Goal: Information Seeking & Learning: Learn about a topic

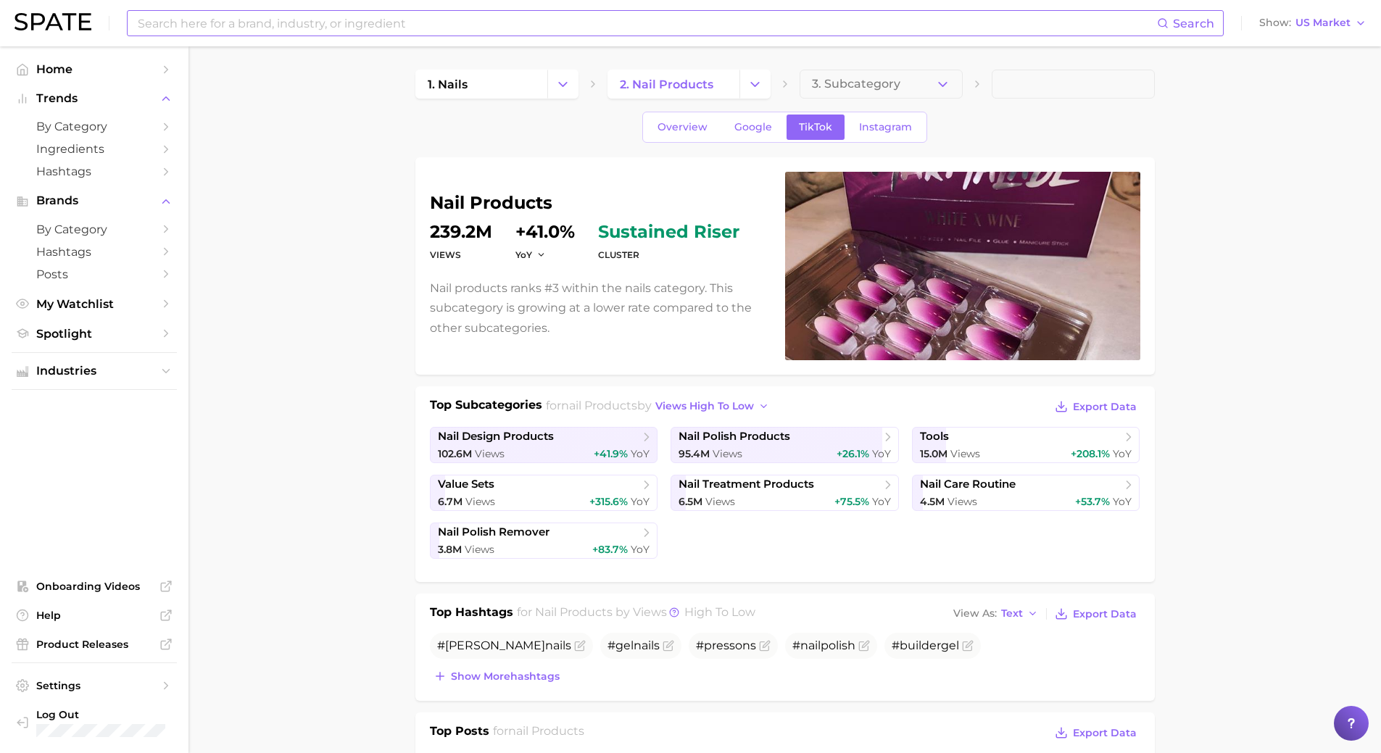
click at [309, 27] on input at bounding box center [646, 23] width 1021 height 25
type input "poka dot nails"
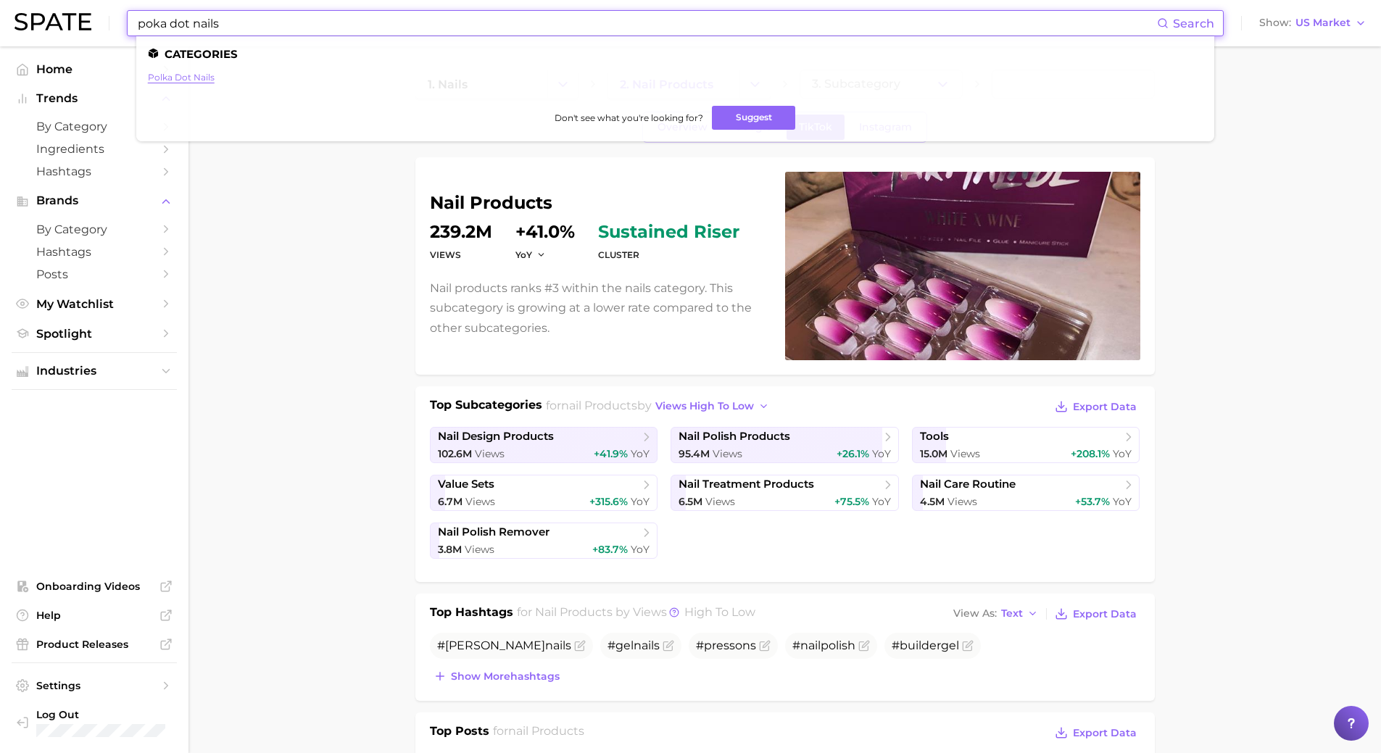
click at [185, 74] on link "polka dot nails" at bounding box center [181, 77] width 67 height 11
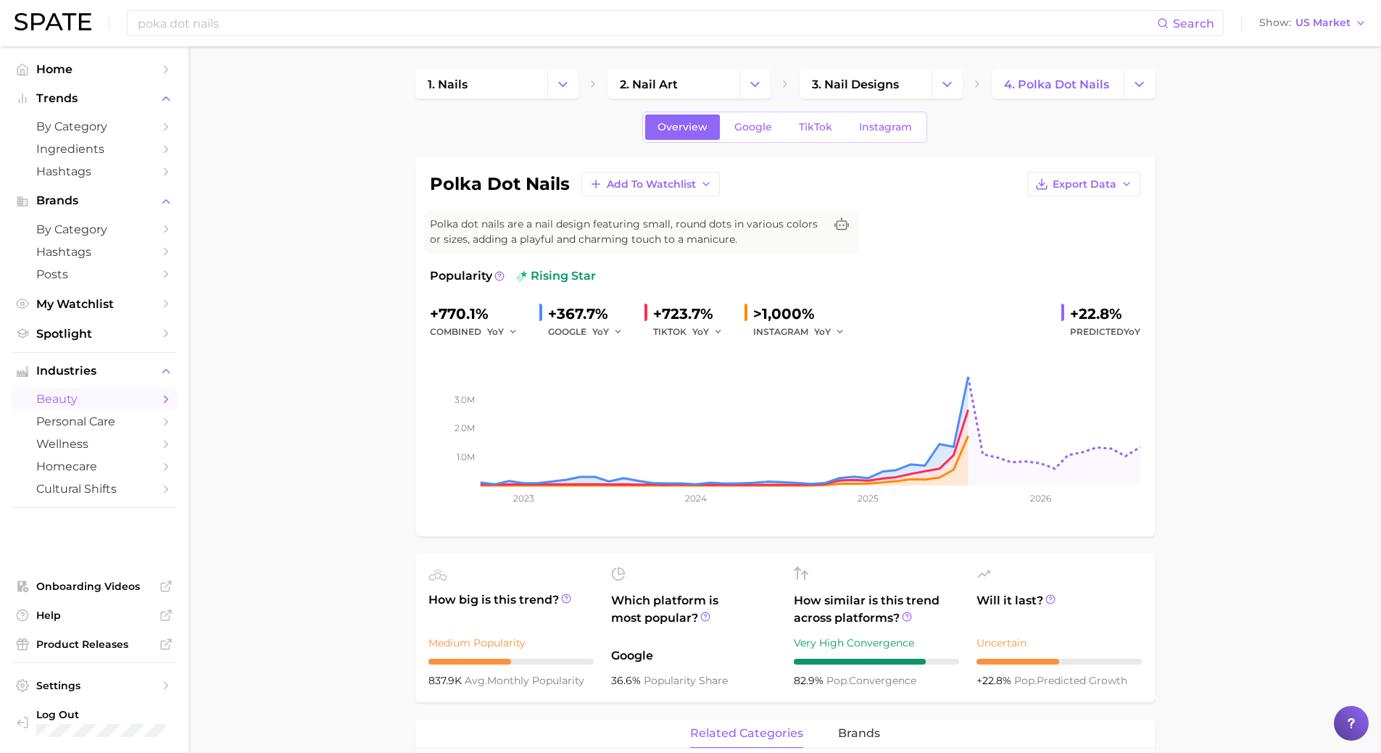
drag, startPoint x: 882, startPoint y: 460, endPoint x: 381, endPoint y: 508, distance: 503.3
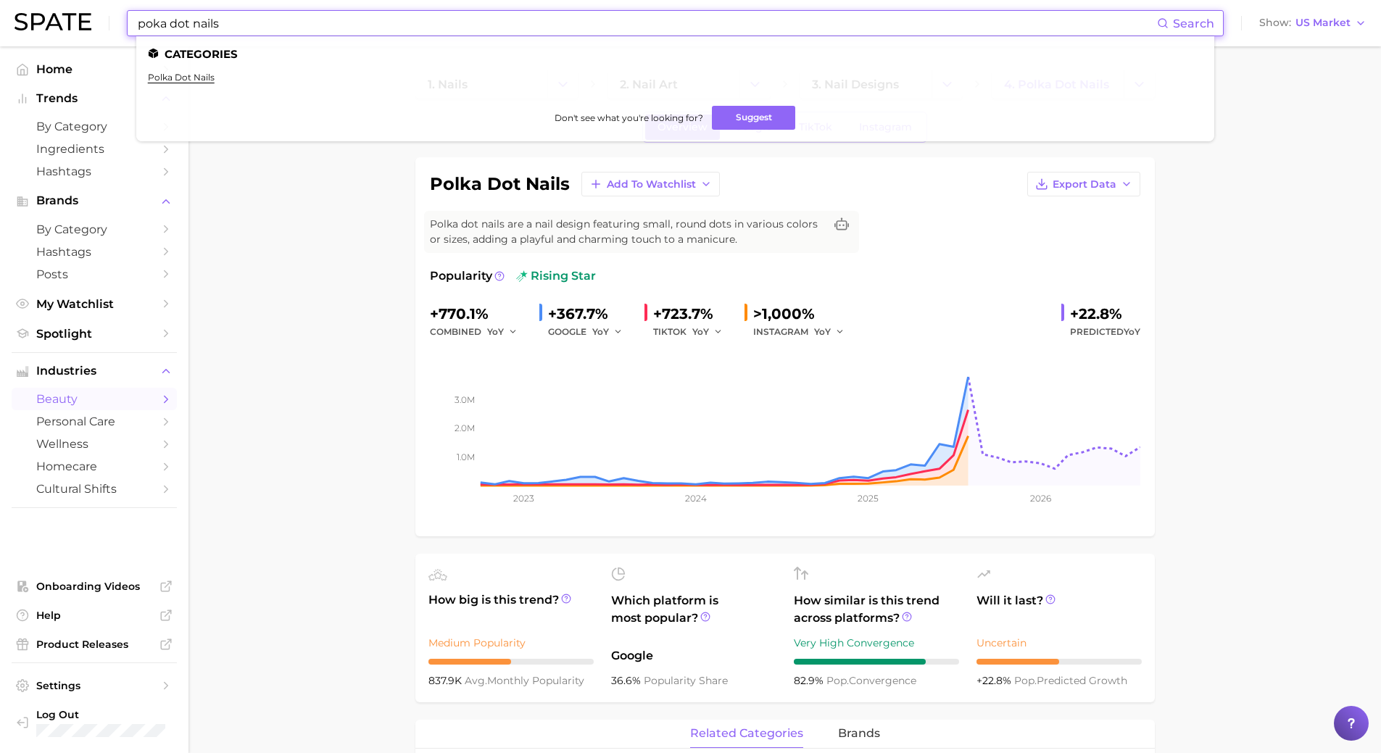
drag, startPoint x: 439, startPoint y: 21, endPoint x: -56, endPoint y: 10, distance: 494.6
click at [0, 10] on html "poka dot nails Search Categories polka dot nails Don't see what you're looking …" at bounding box center [690, 376] width 1381 height 753
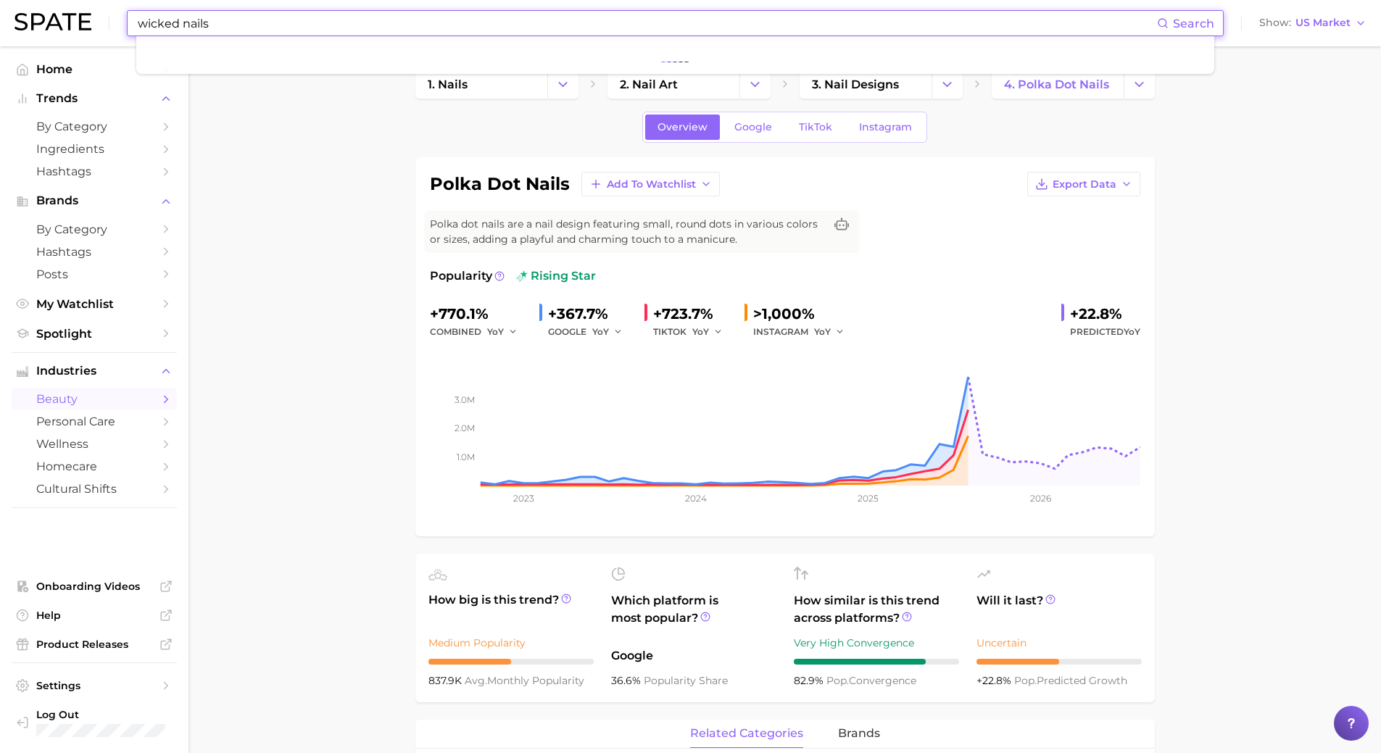
type input "wicked nails"
drag, startPoint x: 220, startPoint y: 24, endPoint x: 65, endPoint y: 12, distance: 155.7
click at [65, 12] on div "wicked nails Search No results for " wicked nails " Suggest Show US Market" at bounding box center [691, 23] width 1352 height 46
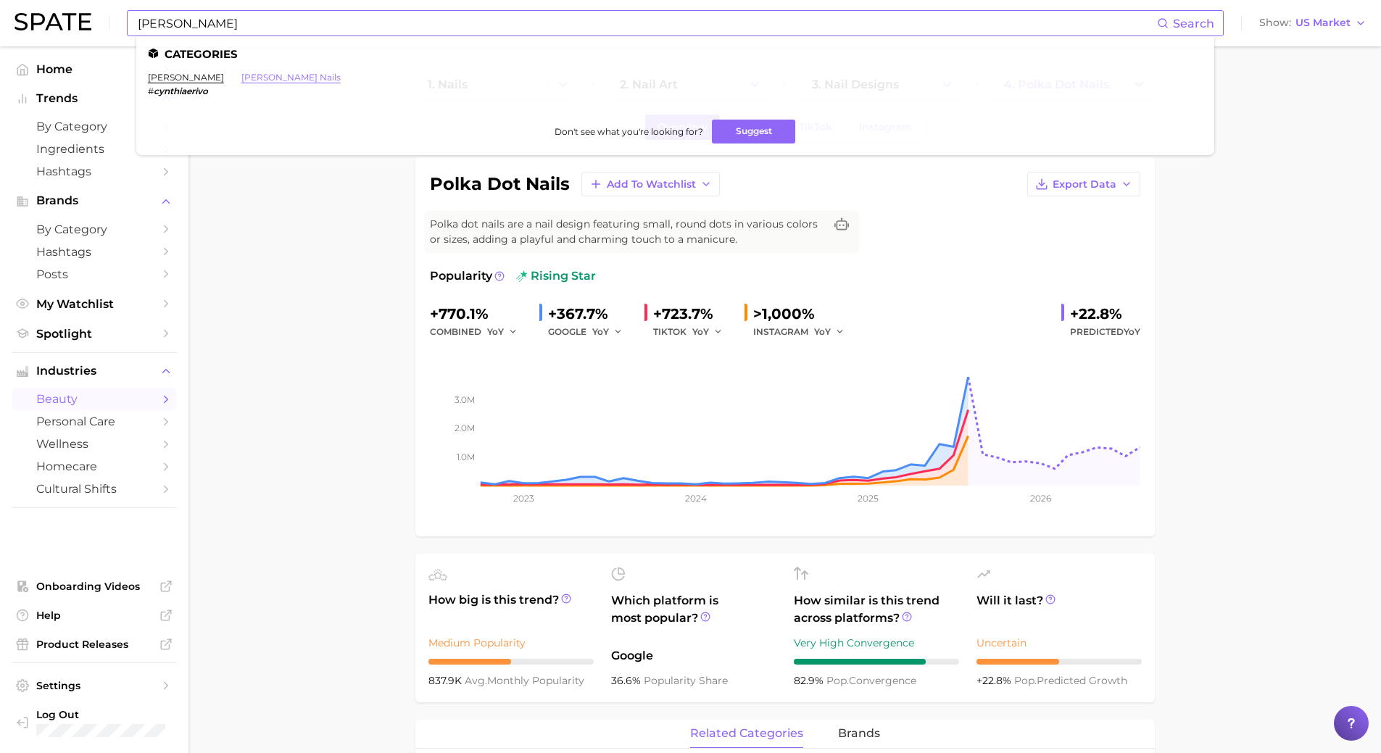
click at [241, 73] on link "[PERSON_NAME] nails" at bounding box center [290, 77] width 99 height 11
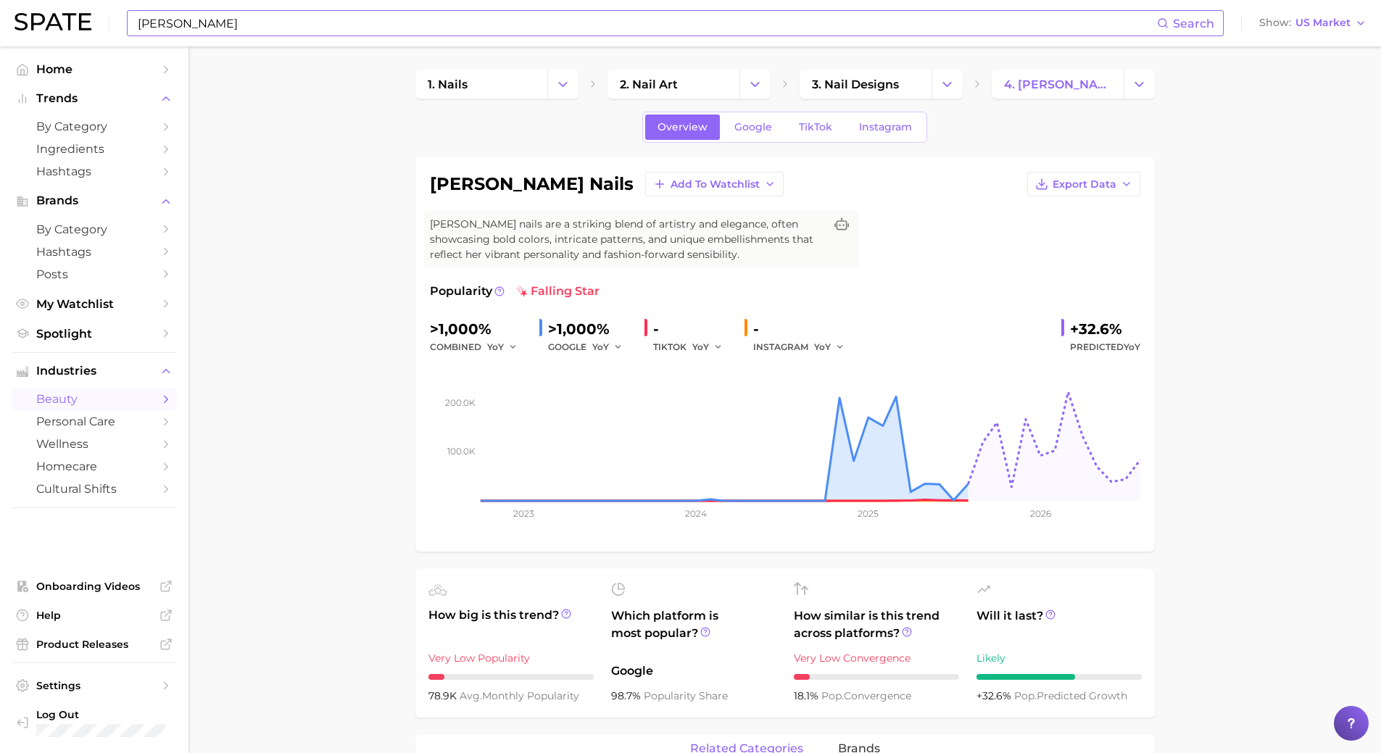
click at [344, 33] on input "[PERSON_NAME]" at bounding box center [646, 23] width 1021 height 25
type input "c"
type input "S"
type input "[PERSON_NAME] nails"
drag, startPoint x: 297, startPoint y: 29, endPoint x: 54, endPoint y: 16, distance: 243.2
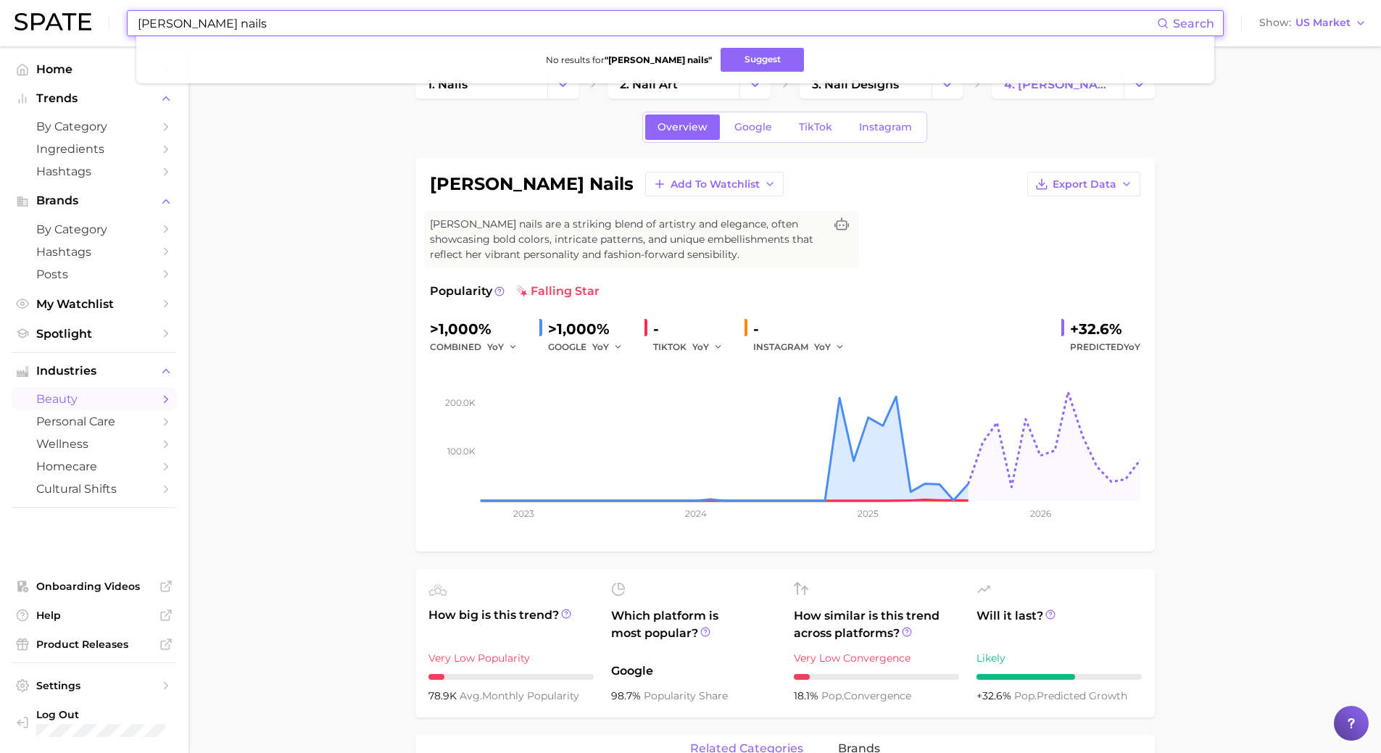
click at [54, 16] on div "[PERSON_NAME] nails Search No results for " [PERSON_NAME] nails " Suggest Show …" at bounding box center [691, 23] width 1352 height 46
type input "French mani"
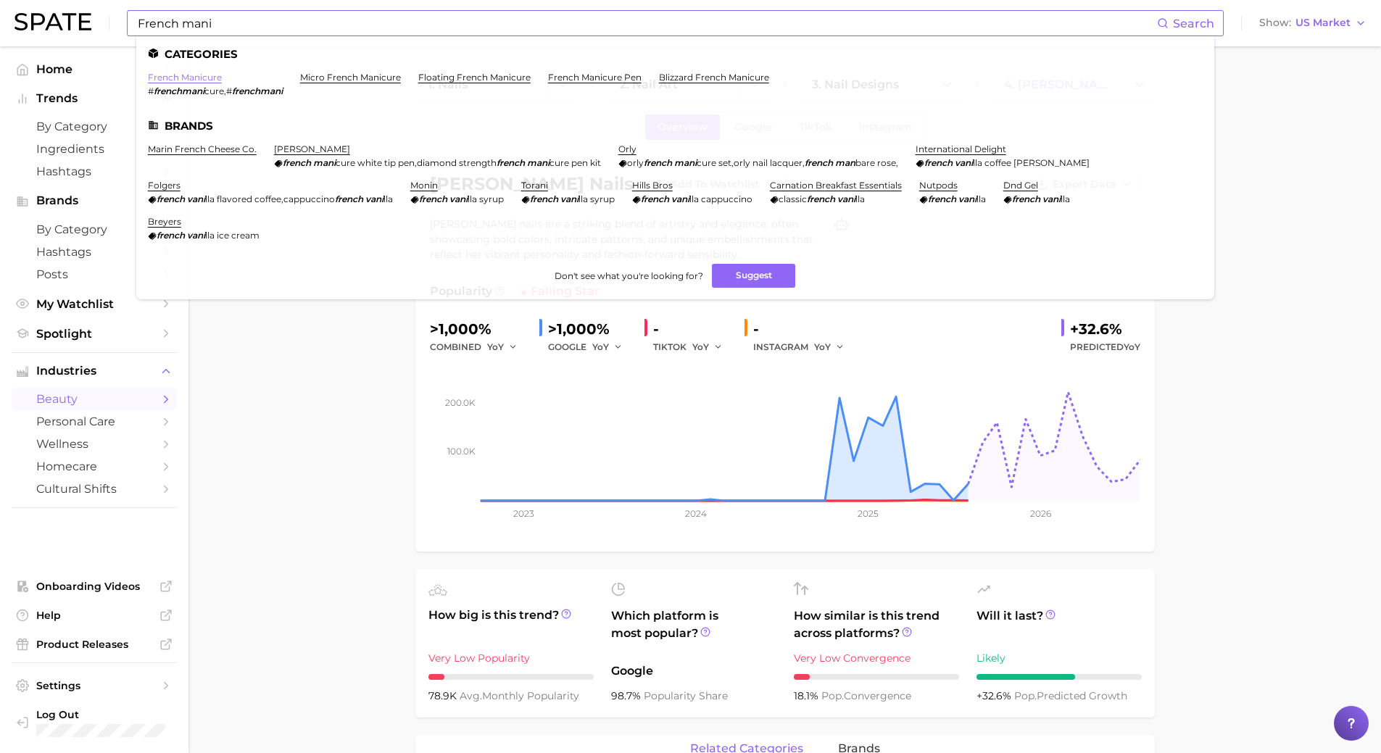
click at [208, 75] on link "french manicure" at bounding box center [185, 77] width 74 height 11
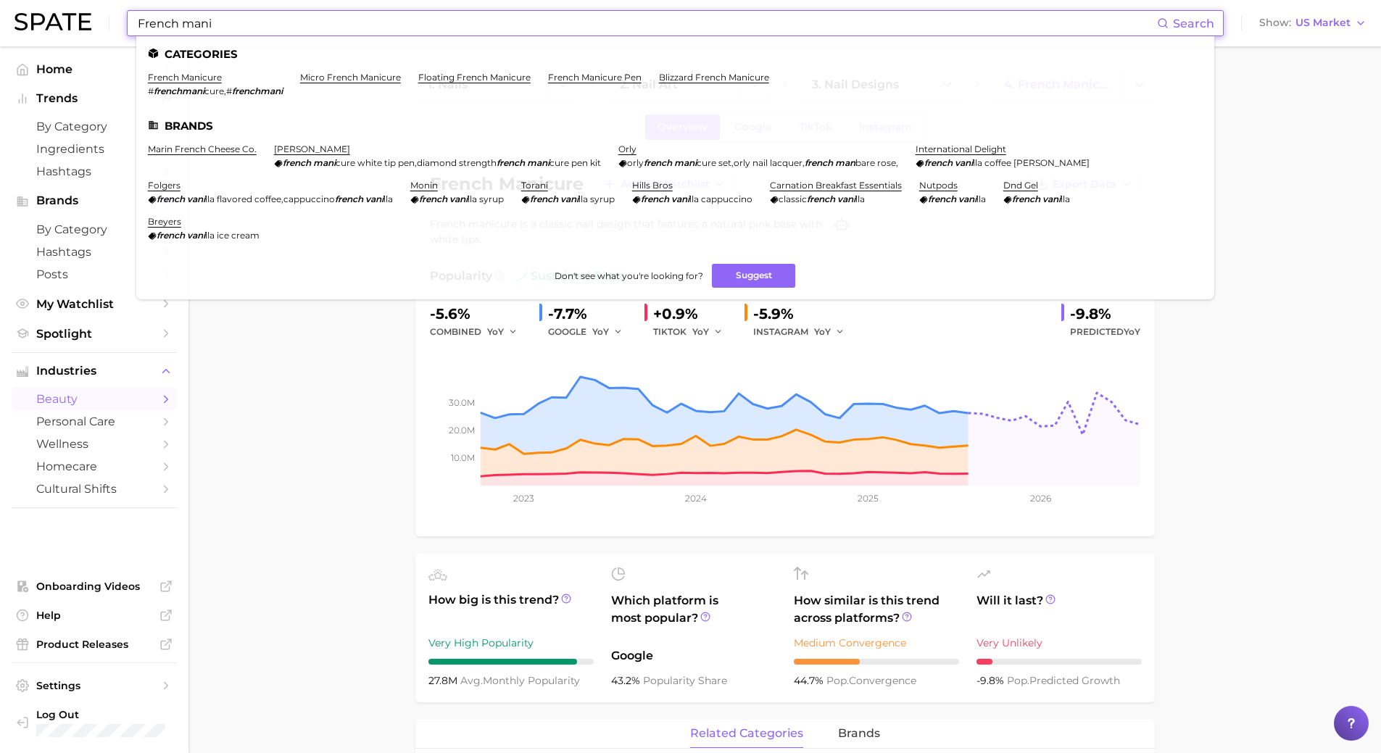
click at [245, 16] on input "French mani" at bounding box center [646, 23] width 1021 height 25
drag, startPoint x: 222, startPoint y: 30, endPoint x: 67, endPoint y: 20, distance: 155.5
click at [67, 20] on div "French mani Search Categories french manicure # frenchmani cure , # frenchmani …" at bounding box center [691, 23] width 1352 height 46
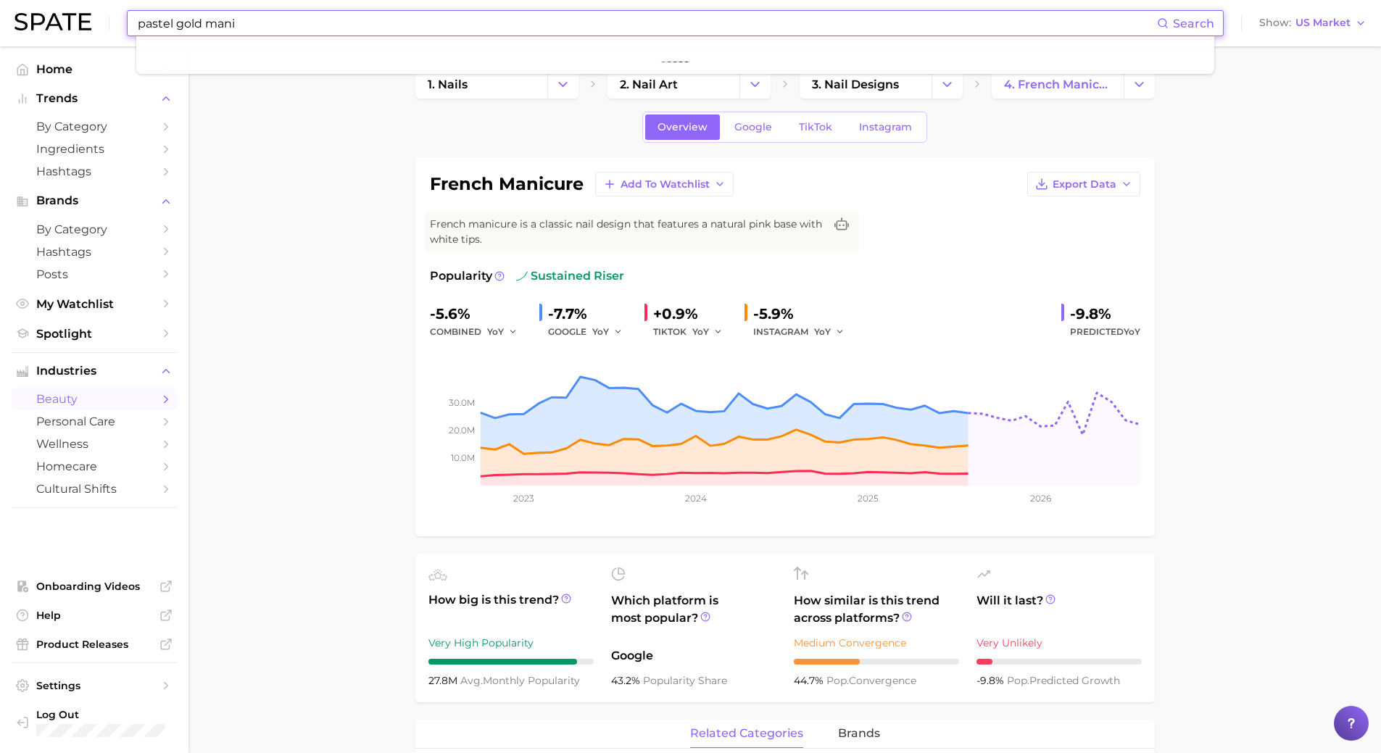
type input "pastel gold mani"
drag, startPoint x: 245, startPoint y: 21, endPoint x: 80, endPoint y: 22, distance: 164.6
click at [80, 22] on div "pastel gold mani Search No results for " pastel gold mani " Suggest Show US Mar…" at bounding box center [691, 23] width 1352 height 46
type input "french gold mani"
click at [220, 19] on input "french gold mani" at bounding box center [646, 23] width 1021 height 25
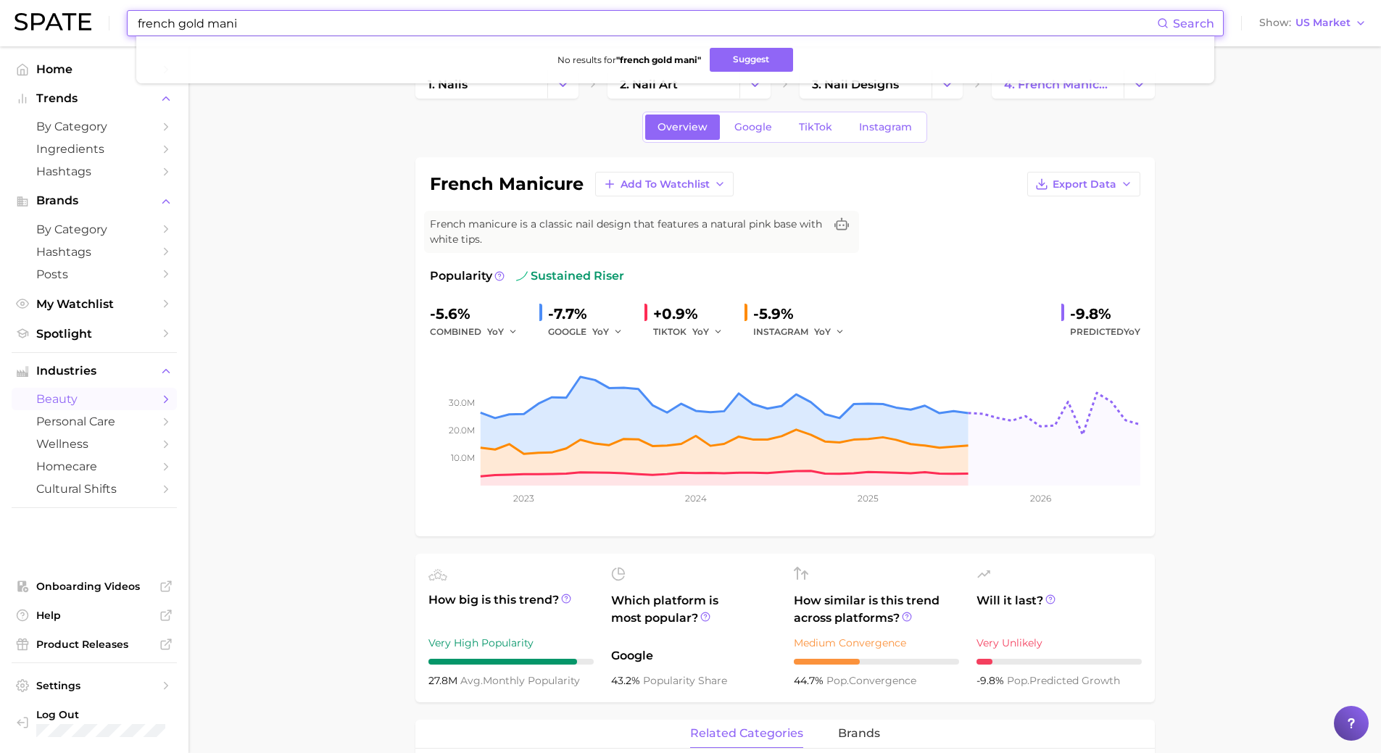
drag, startPoint x: 272, startPoint y: 32, endPoint x: -87, endPoint y: -28, distance: 363.9
click at [0, 0] on html "french gold mani Search No results for " french gold mani " Suggest Show US Mar…" at bounding box center [690, 376] width 1381 height 753
type input "pastel gold mani"
drag, startPoint x: 257, startPoint y: 28, endPoint x: 1, endPoint y: 9, distance: 257.4
click at [1, 9] on header "pastel gold mani Search No results for " pastel gold mani " Suggest Show US Mar…" at bounding box center [690, 23] width 1381 height 46
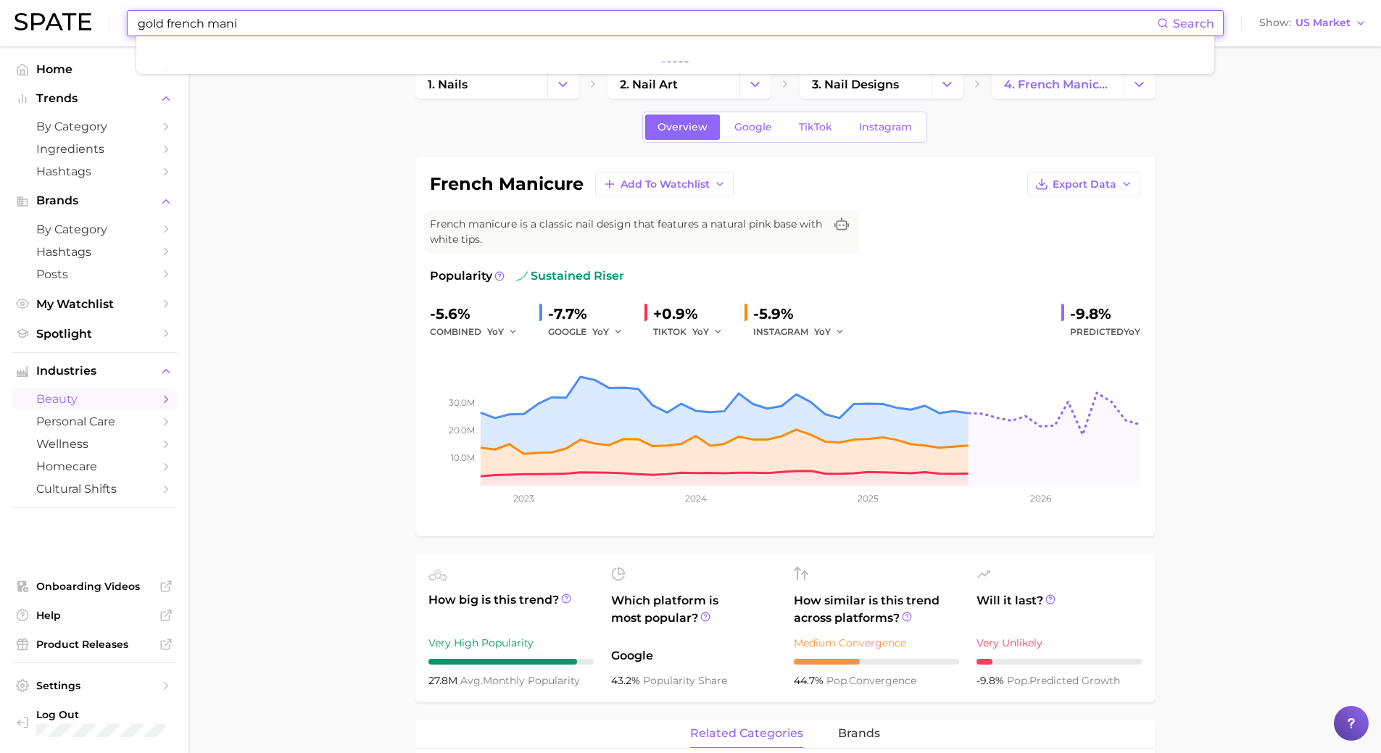
type input "gold french mani"
drag, startPoint x: 262, startPoint y: 25, endPoint x: 0, endPoint y: 15, distance: 261.9
click at [2, 15] on header "gold french mani Search No results for " gold french mani " Suggest Show US Mar…" at bounding box center [690, 23] width 1381 height 46
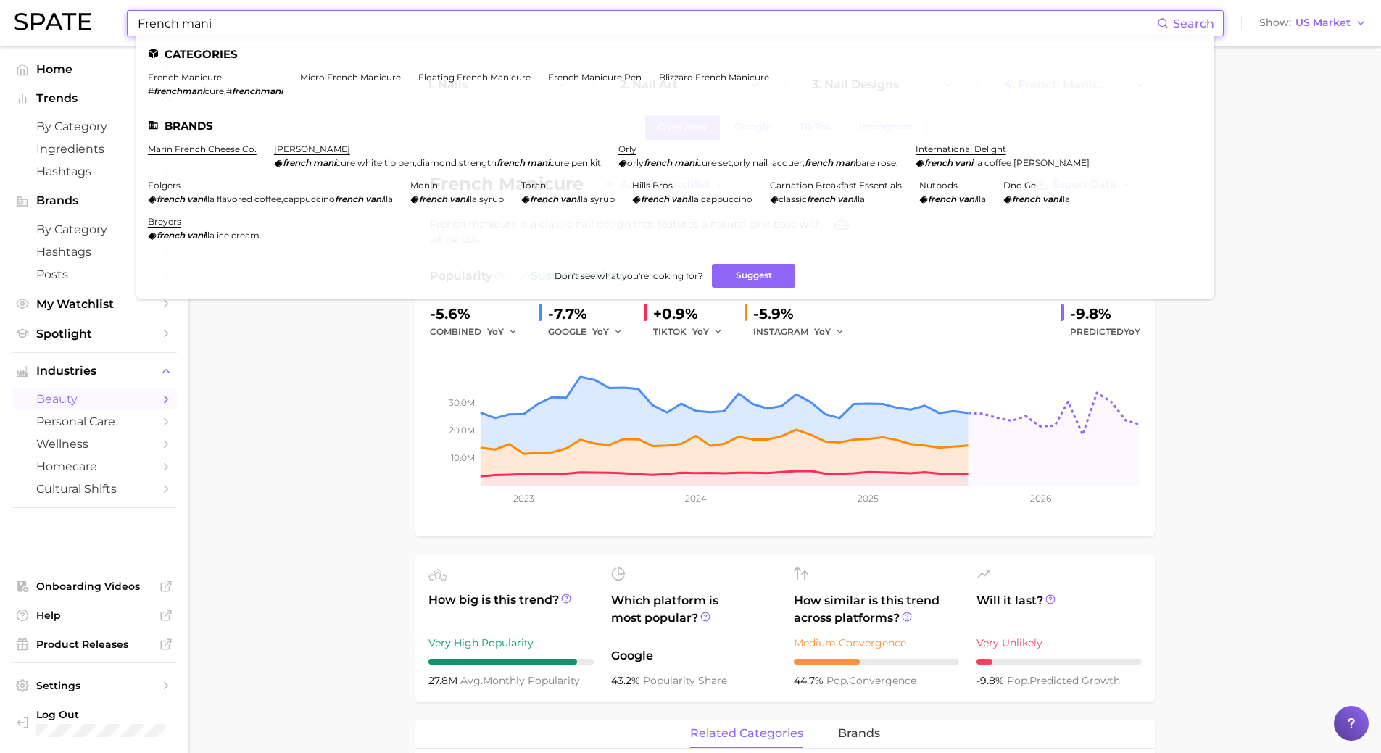
type input "French mani"
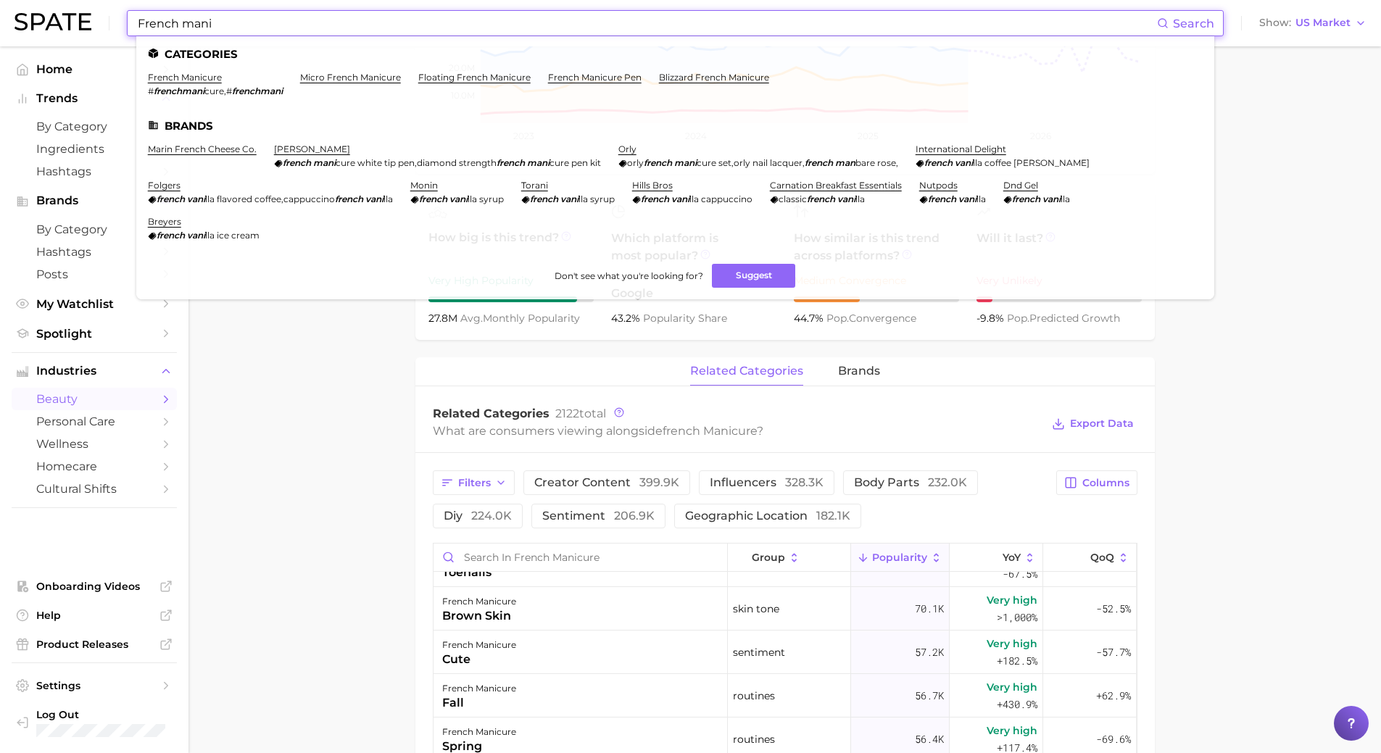
scroll to position [218, 0]
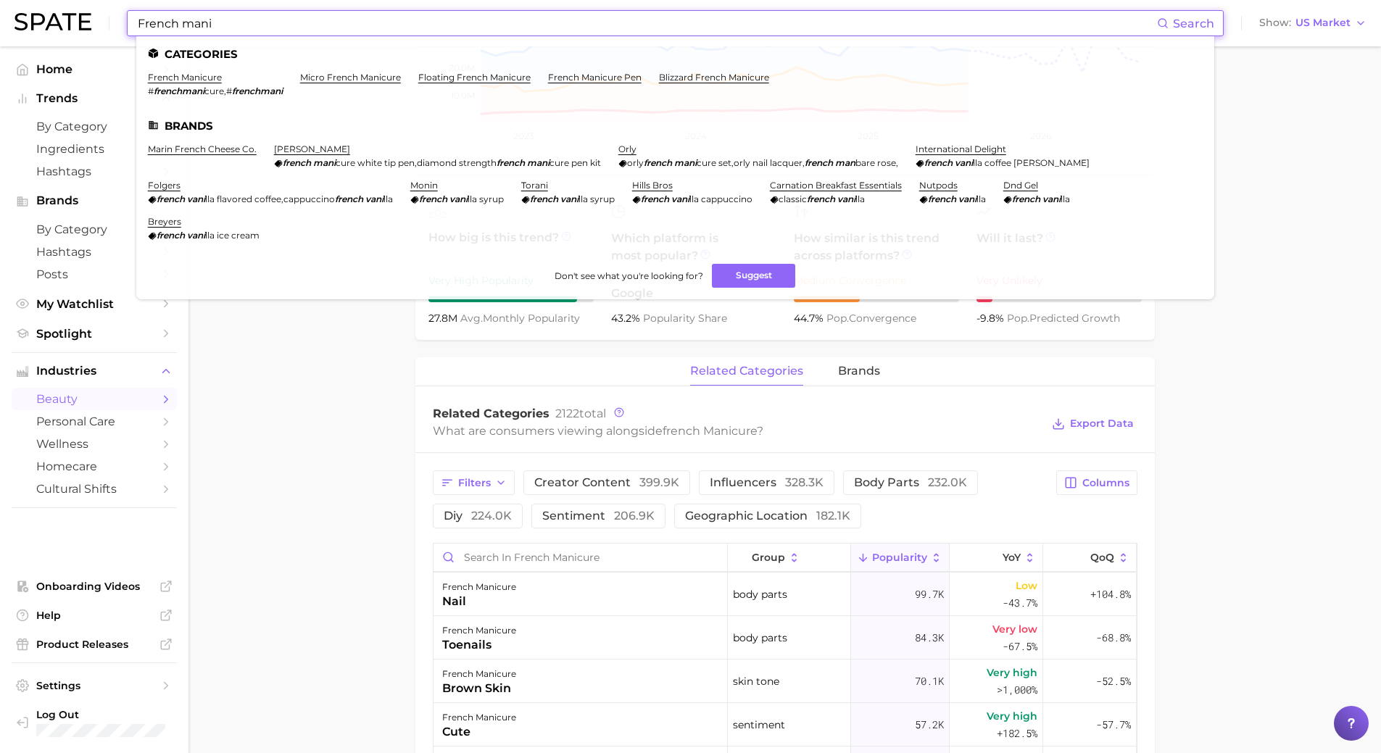
drag, startPoint x: 234, startPoint y: 30, endPoint x: 1, endPoint y: -1, distance: 235.5
click at [1, 0] on html "French mani Search Categories french manicure # frenchmani cure , # frenchmani …" at bounding box center [690, 13] width 1381 height 753
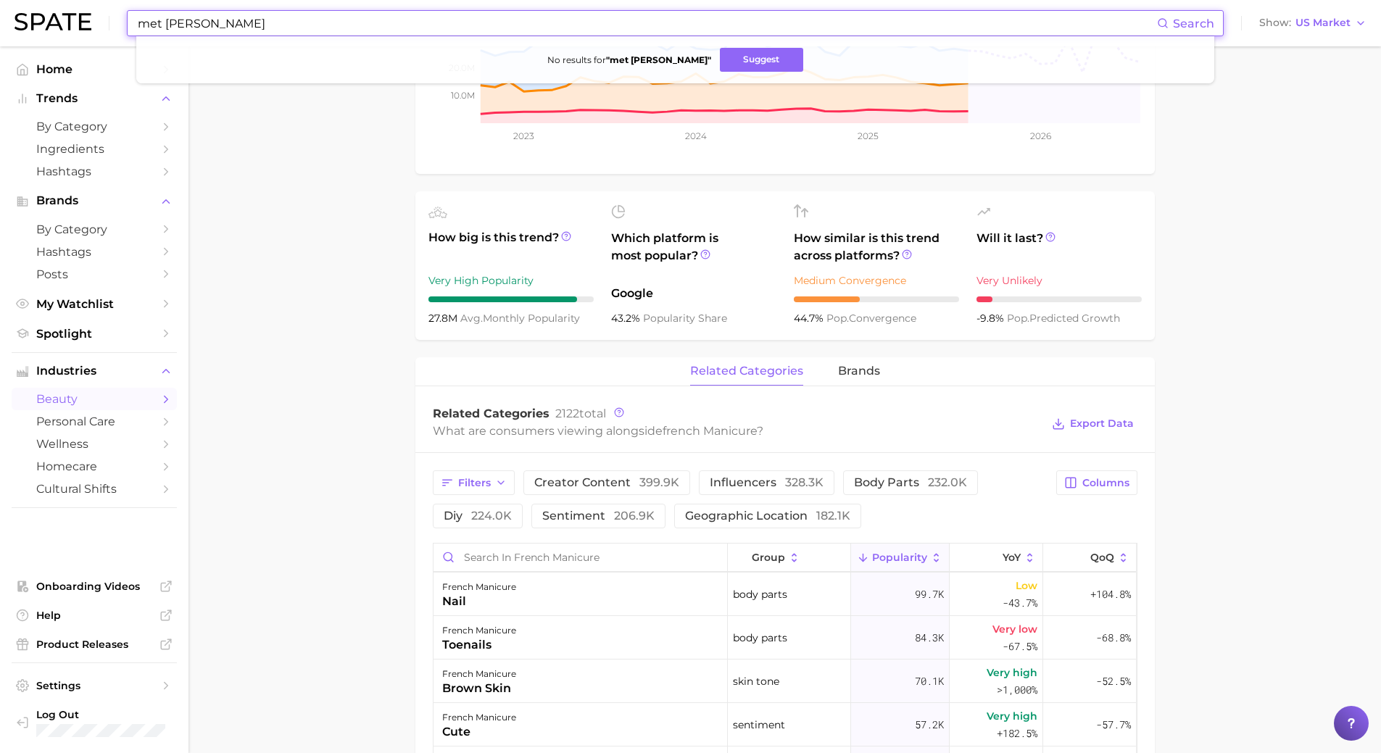
click at [230, 25] on input "met [PERSON_NAME]" at bounding box center [646, 23] width 1021 height 25
type input "met gala nails"
drag, startPoint x: 248, startPoint y: 25, endPoint x: 55, endPoint y: -17, distance: 197.4
click at [55, 0] on html "met gala nails Search No results for " met gala nails " Suggest Show US Market …" at bounding box center [690, 13] width 1381 height 753
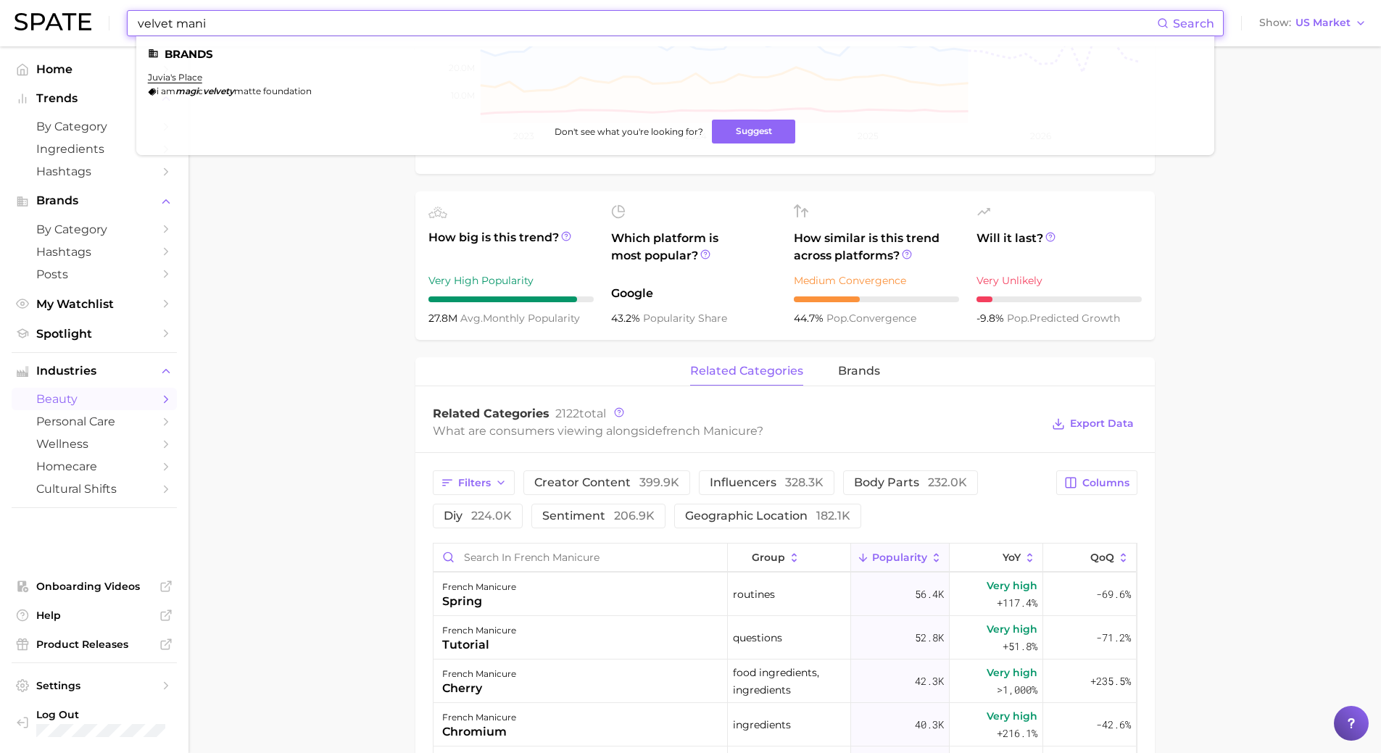
click at [213, 24] on input "velvet mani" at bounding box center [646, 23] width 1021 height 25
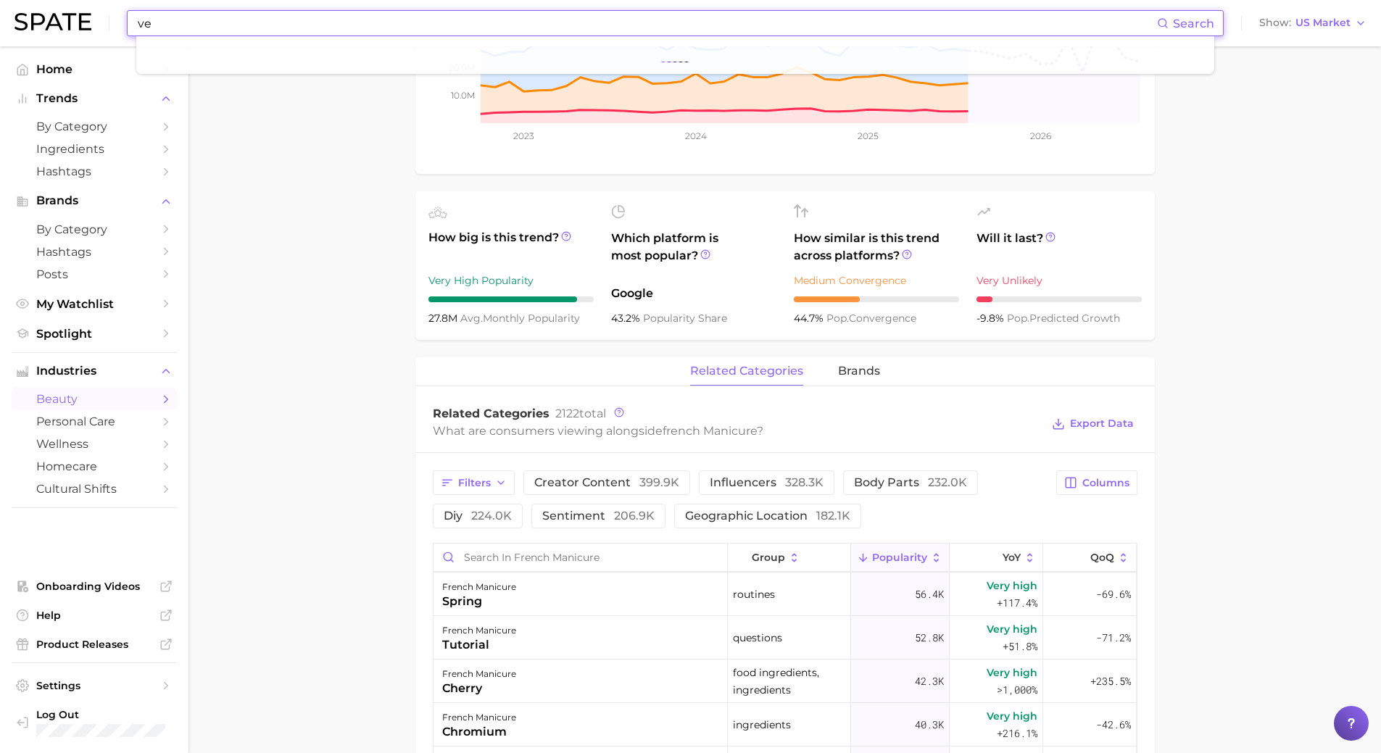
type input "v"
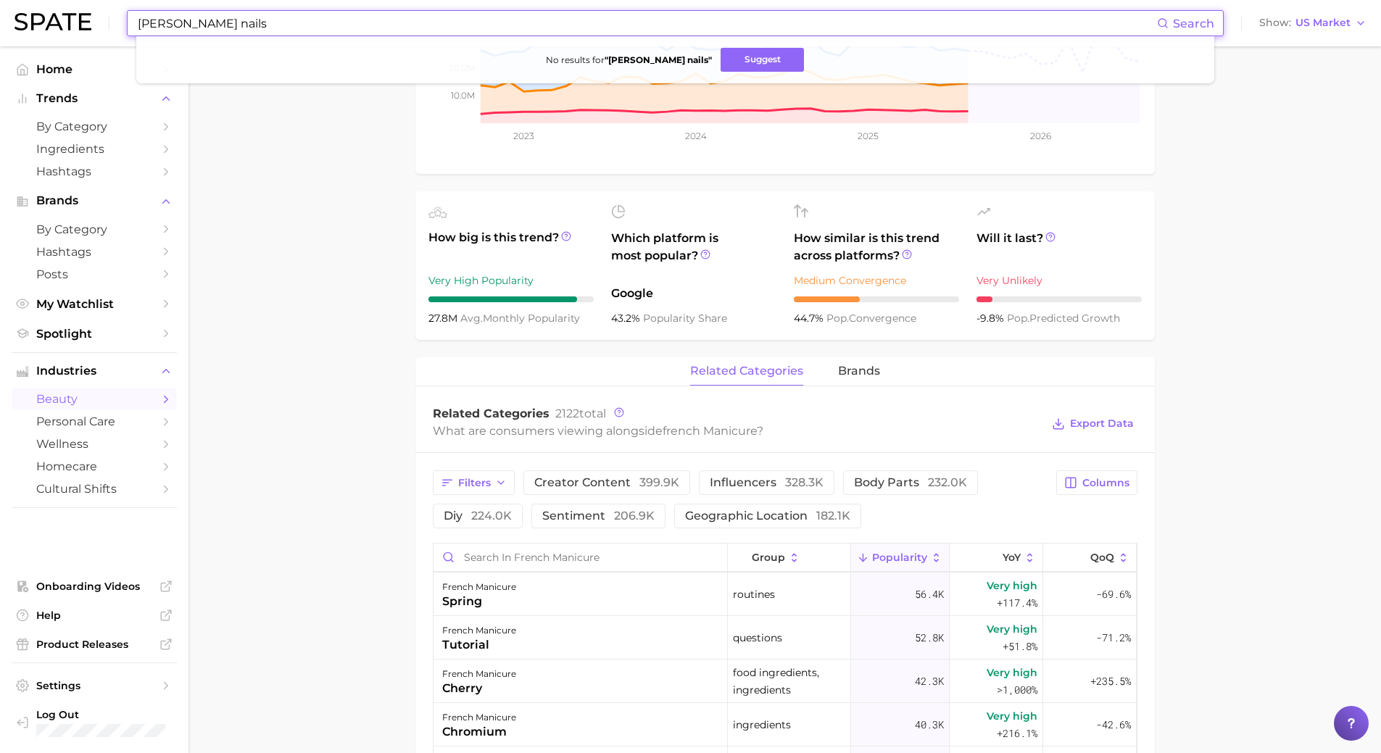
drag, startPoint x: 171, startPoint y: 22, endPoint x: 45, endPoint y: 4, distance: 127.4
click at [45, 4] on div "[PERSON_NAME] nails Search No results for " [PERSON_NAME] nails " Suggest Show …" at bounding box center [691, 23] width 1352 height 46
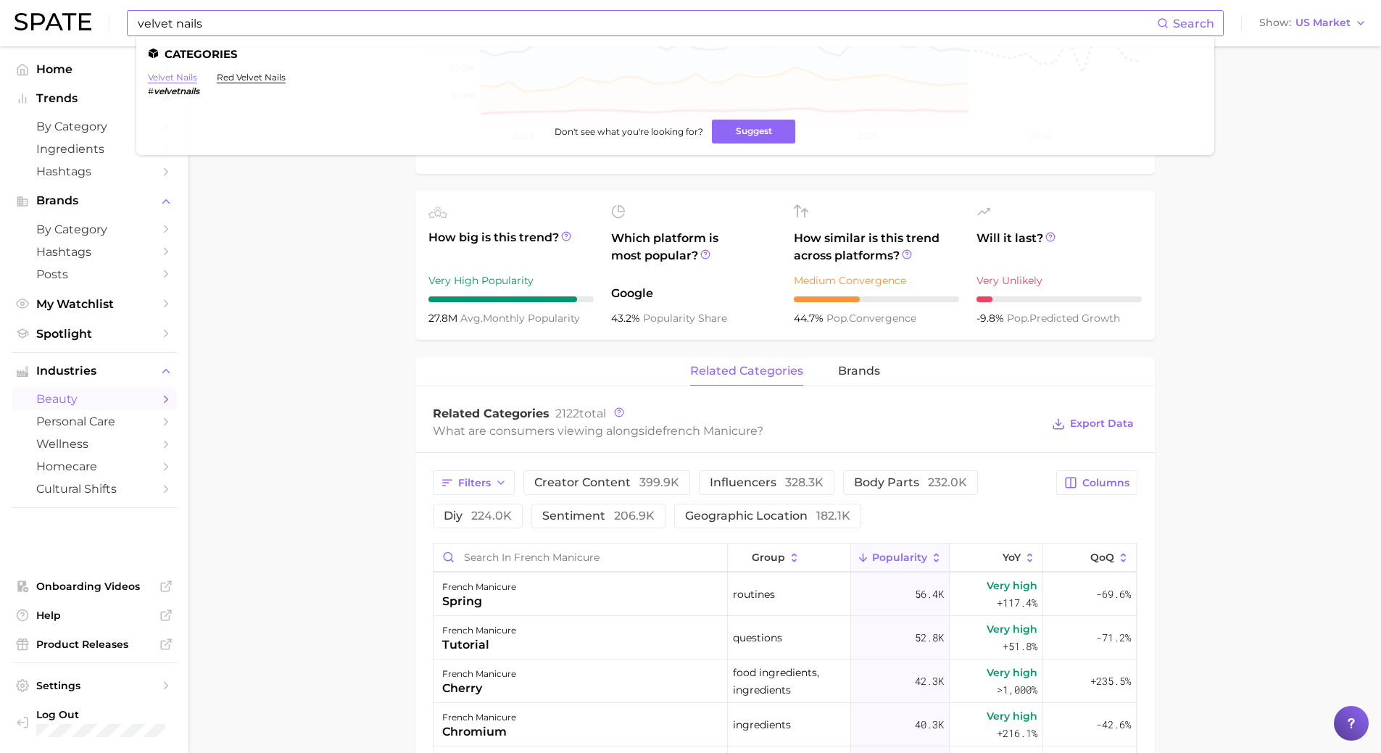
click at [184, 79] on link "velvet nails" at bounding box center [172, 77] width 49 height 11
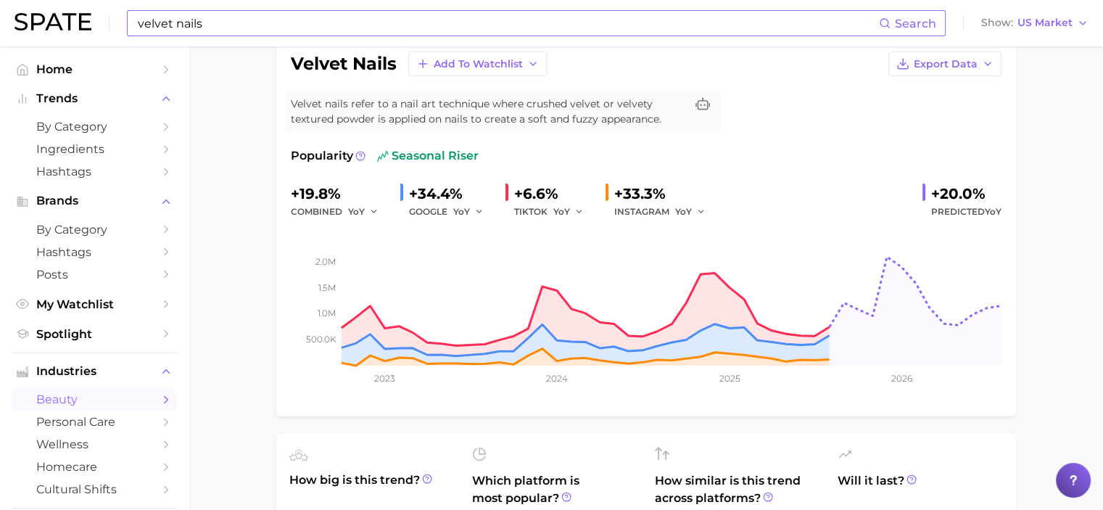
scroll to position [145, 0]
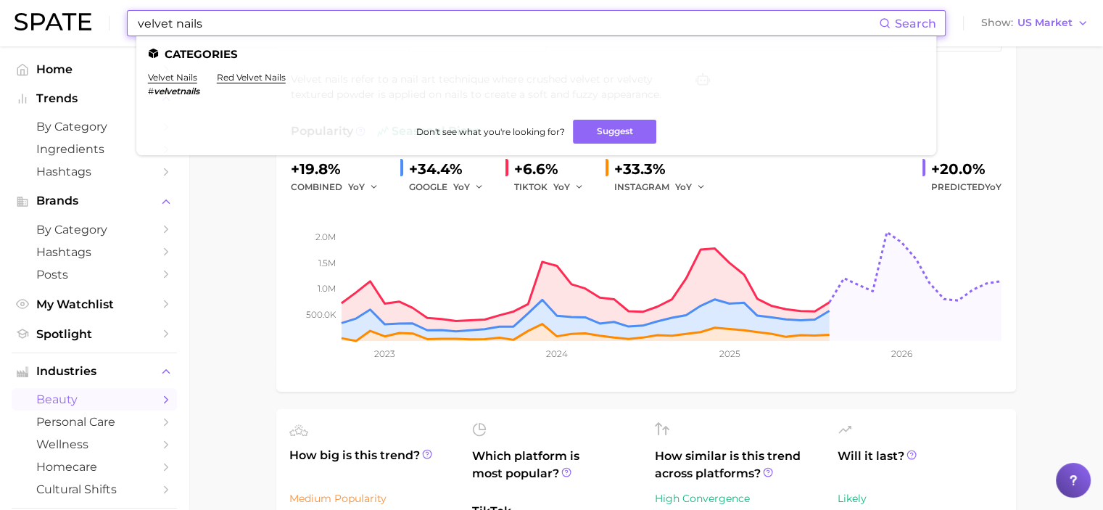
click at [172, 22] on input "velvet nails" at bounding box center [507, 23] width 742 height 25
drag, startPoint x: 209, startPoint y: 14, endPoint x: 209, endPoint y: 22, distance: 8.0
click at [209, 22] on input "velvet nails" at bounding box center [507, 23] width 742 height 25
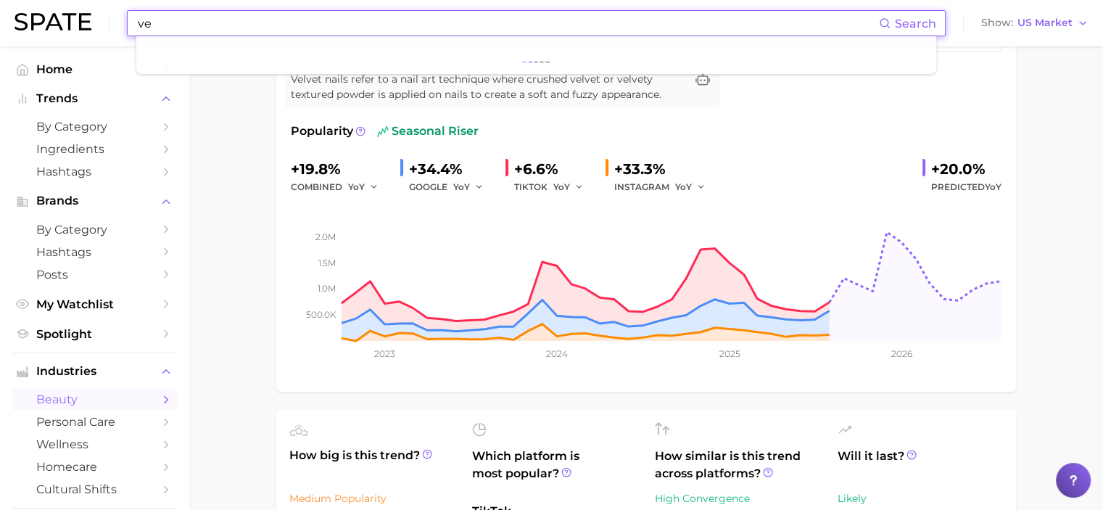
type input "v"
type input "o"
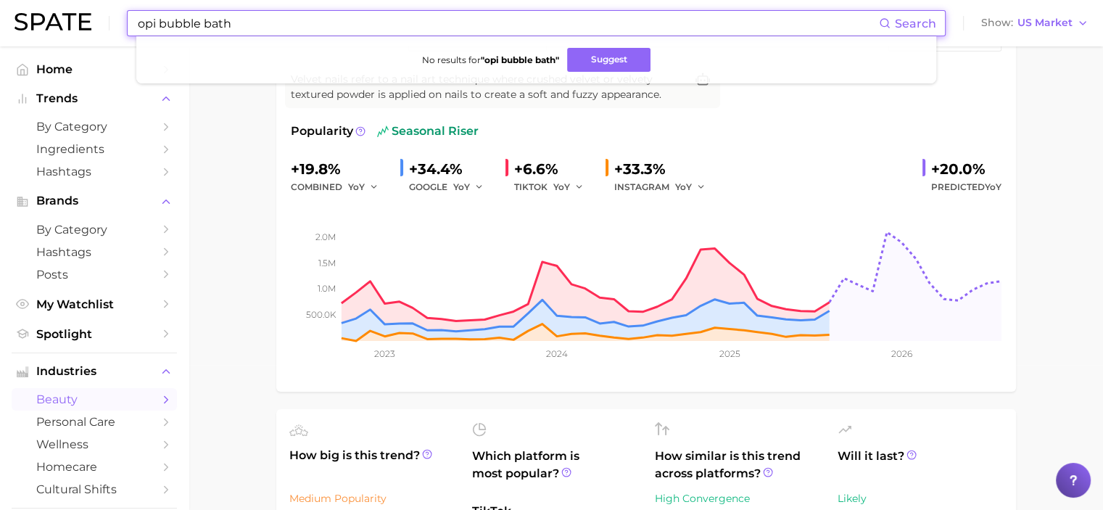
drag, startPoint x: 157, startPoint y: 25, endPoint x: 88, endPoint y: 17, distance: 68.5
click at [90, 22] on div "opi bubble bath Search No results for " opi bubble bath " Suggest Show US Market" at bounding box center [552, 23] width 1074 height 46
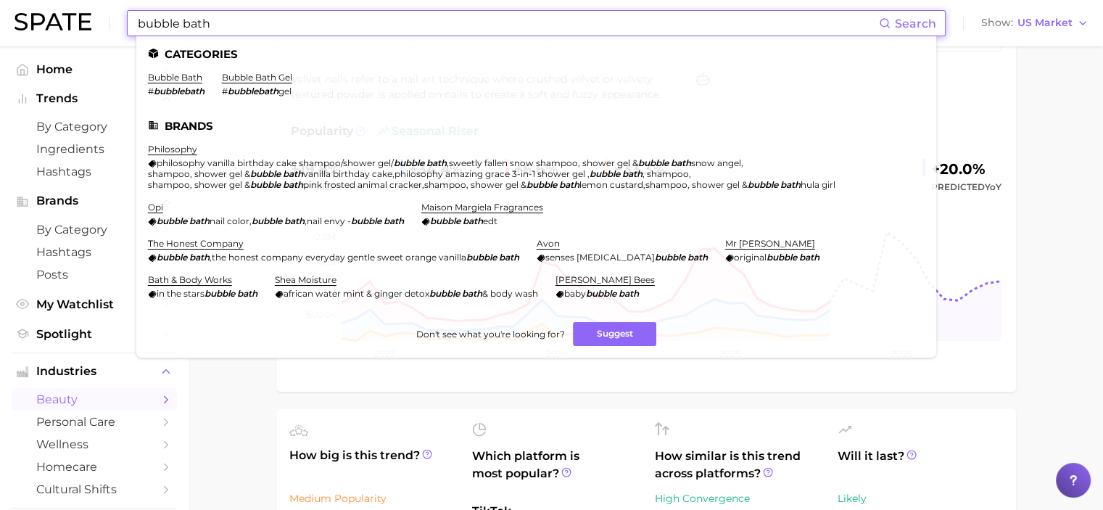
type input "bubble bath"
click at [151, 212] on link "opi" at bounding box center [155, 207] width 15 height 11
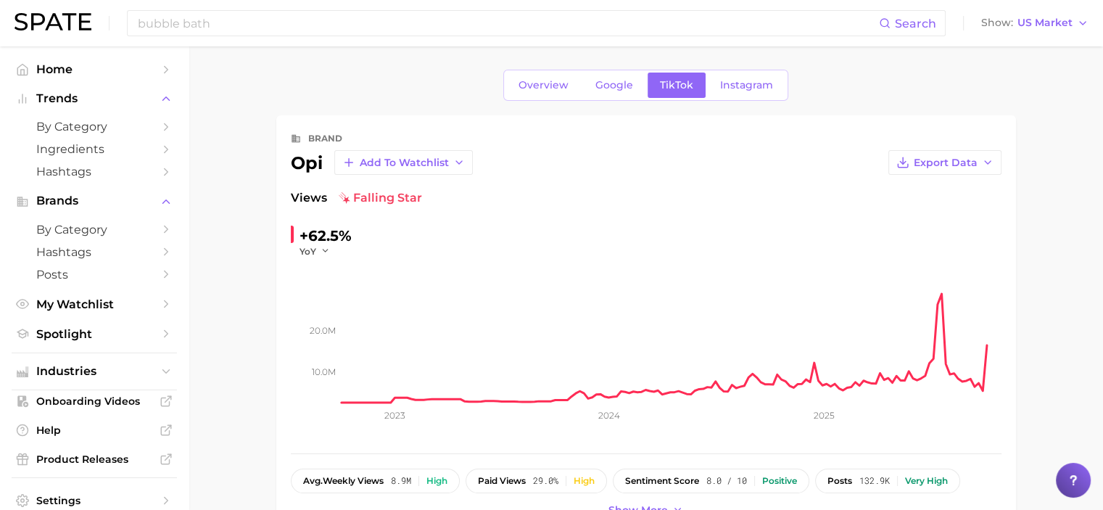
scroll to position [145, 0]
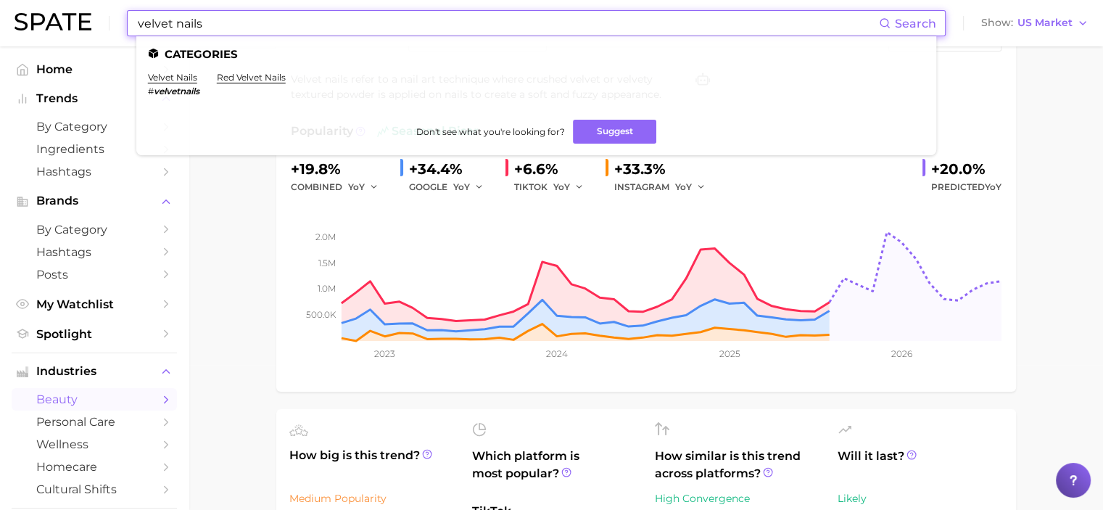
click at [213, 22] on input "velvet nails" at bounding box center [507, 23] width 742 height 25
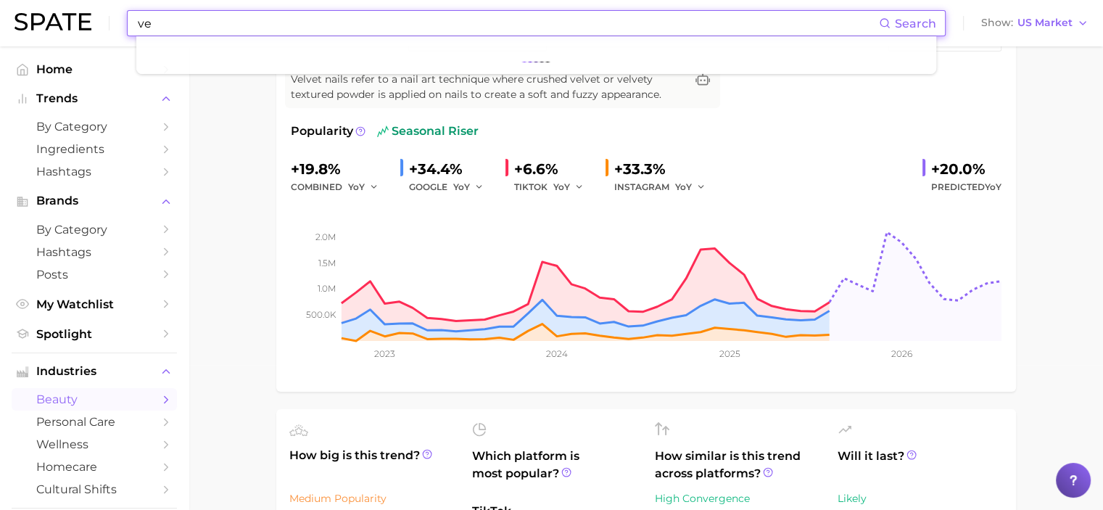
type input "v"
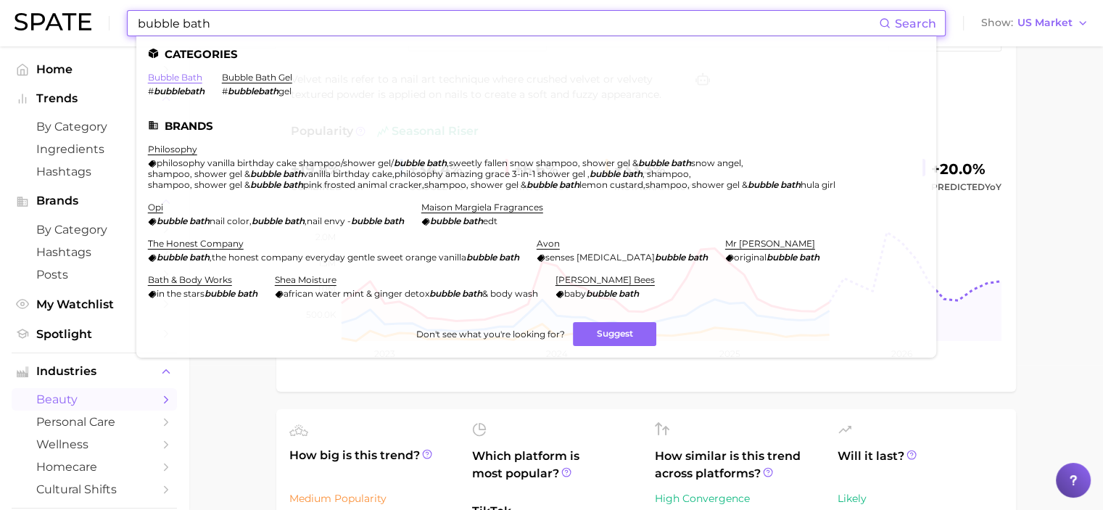
click at [183, 80] on link "bubble bath" at bounding box center [175, 77] width 54 height 11
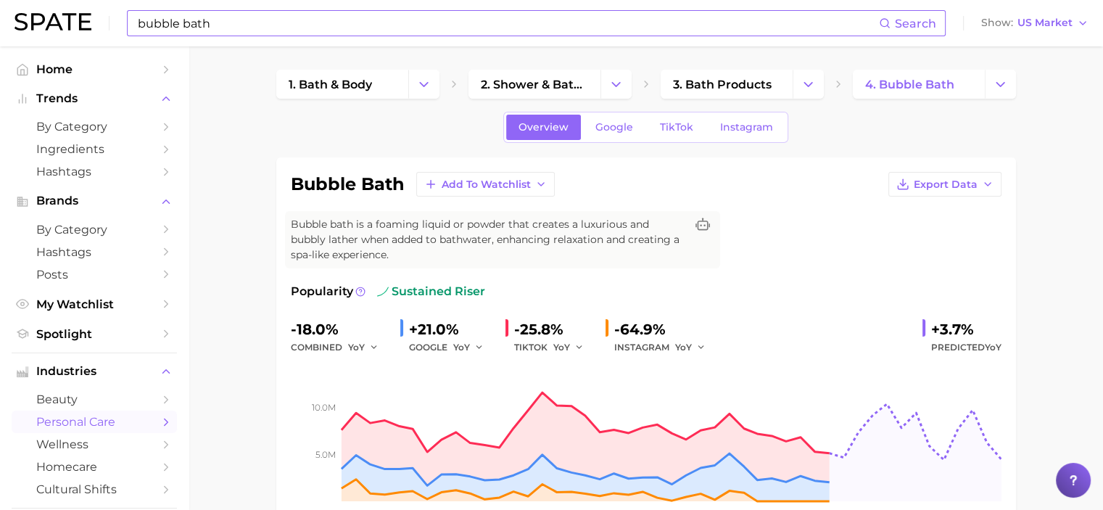
click at [220, 25] on input "bubble bath" at bounding box center [507, 23] width 742 height 25
type input "bubble bath opi"
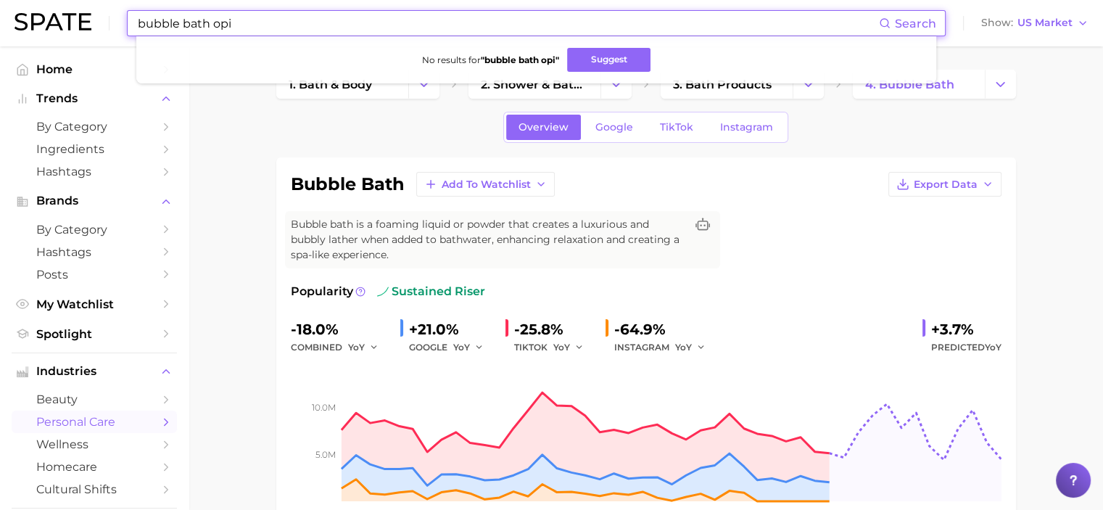
drag, startPoint x: 244, startPoint y: 22, endPoint x: 0, endPoint y: 6, distance: 244.2
click at [0, 6] on header "bubble bath opi Search No results for " bubble bath opi " Suggest Show US Market" at bounding box center [551, 23] width 1103 height 46
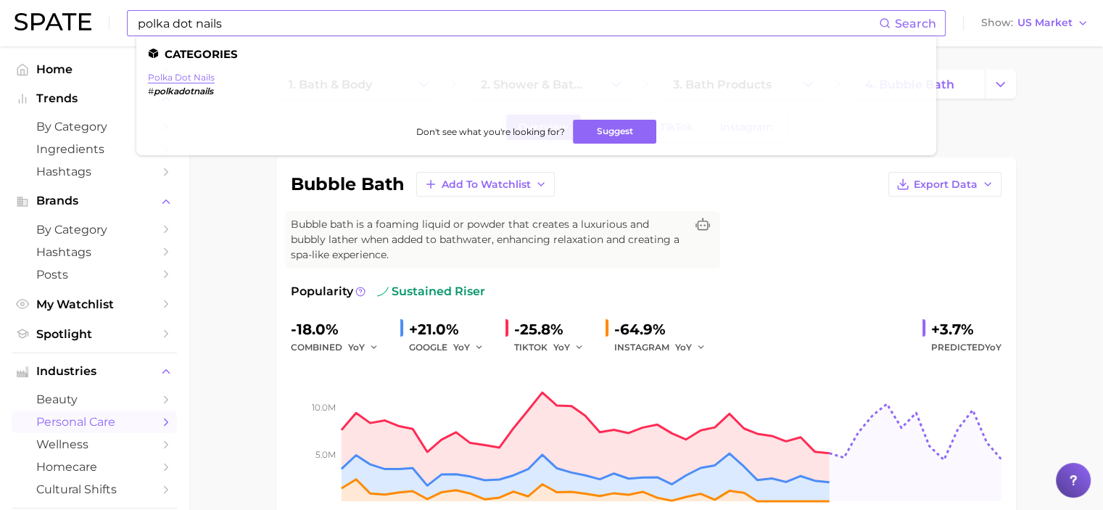
click at [197, 77] on link "polka dot nails" at bounding box center [181, 77] width 67 height 11
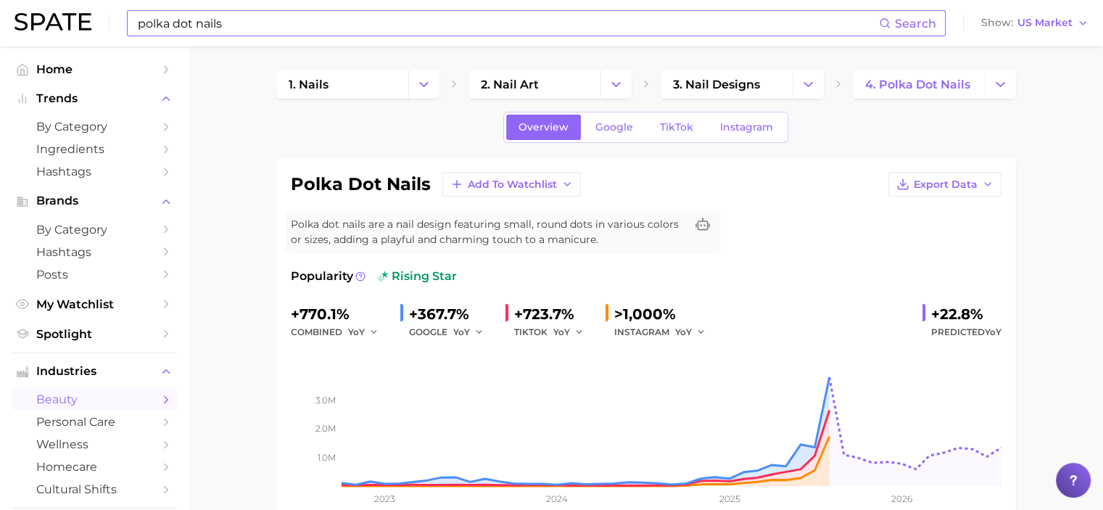
click at [265, 11] on input "polka dot nails" at bounding box center [507, 23] width 742 height 25
type input "p"
type input "how to do polka dot nails"
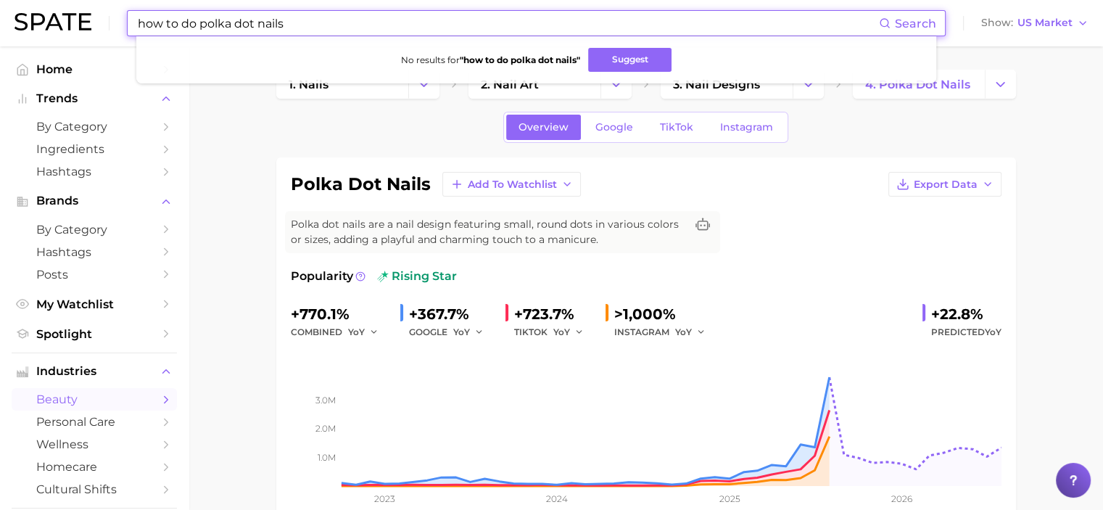
drag, startPoint x: 309, startPoint y: 30, endPoint x: 0, endPoint y: 34, distance: 308.9
click at [0, 34] on header "how to do polka dot nails Search No results for " how to do polka dot nails " S…" at bounding box center [551, 23] width 1103 height 46
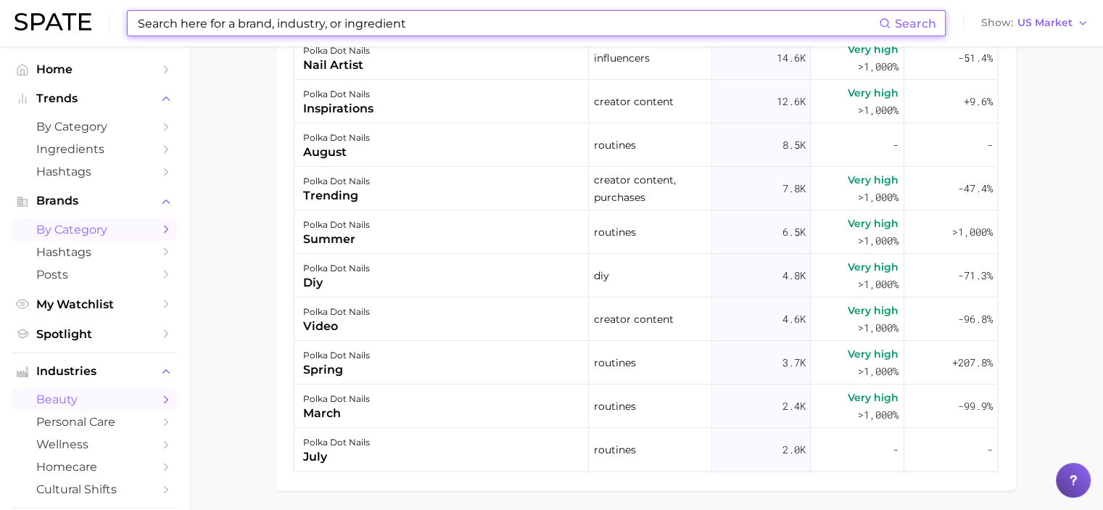
click at [52, 230] on span "by Category" at bounding box center [94, 230] width 116 height 14
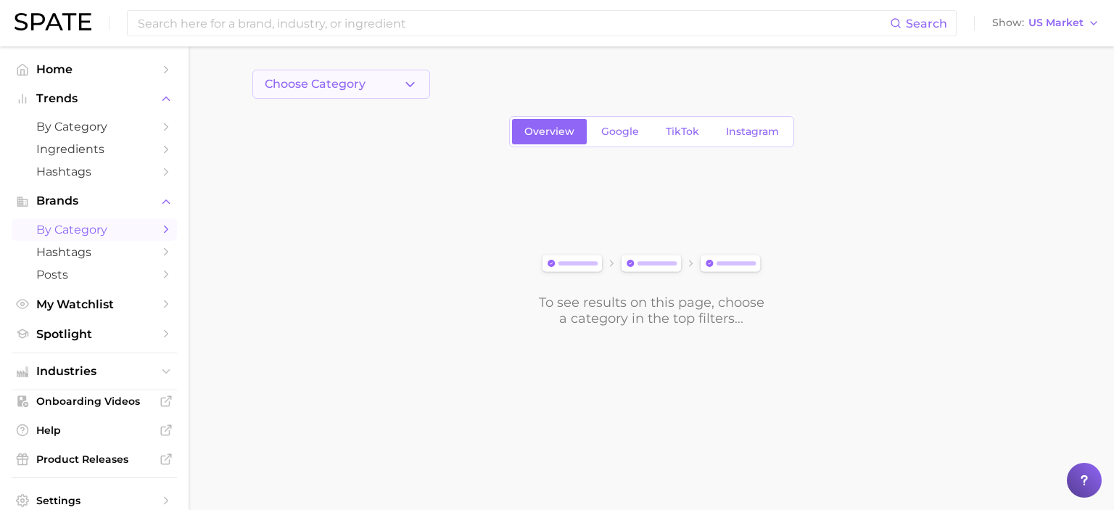
click at [415, 86] on icon "button" at bounding box center [409, 84] width 15 height 15
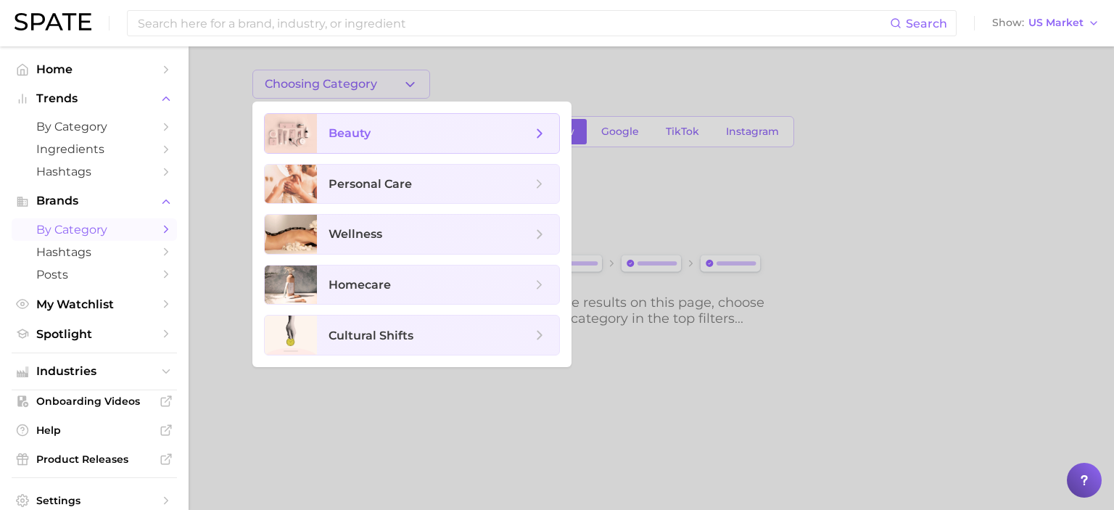
click at [371, 144] on span "beauty" at bounding box center [438, 133] width 242 height 39
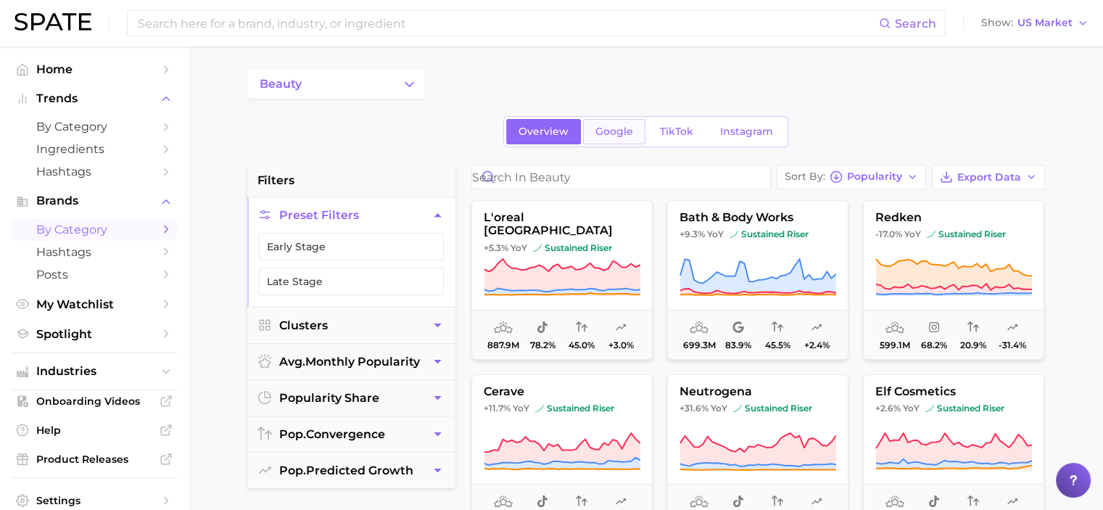
click at [618, 127] on span "Google" at bounding box center [614, 131] width 38 height 12
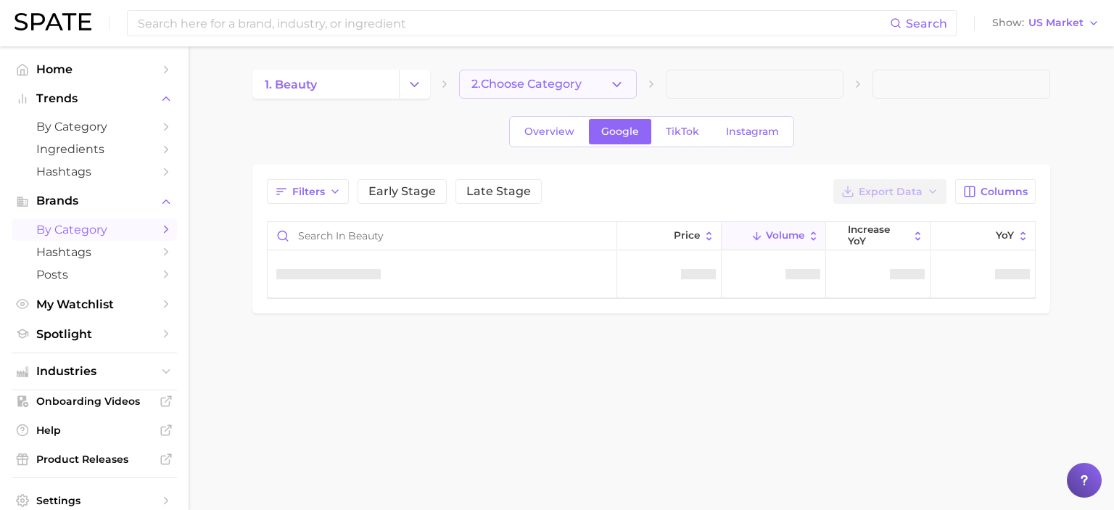
click at [620, 84] on icon "button" at bounding box center [616, 84] width 15 height 15
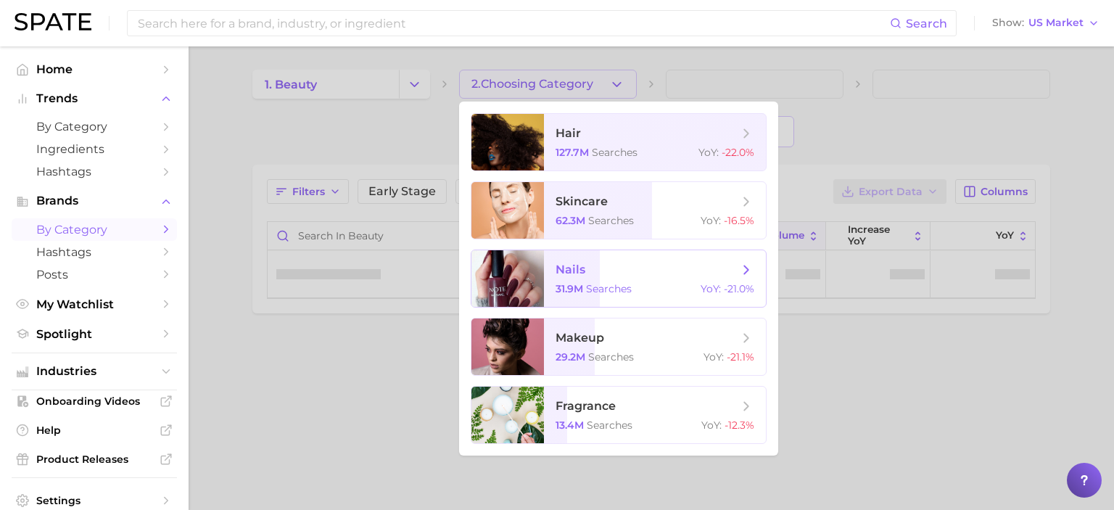
click at [579, 273] on span "nails" at bounding box center [570, 269] width 30 height 14
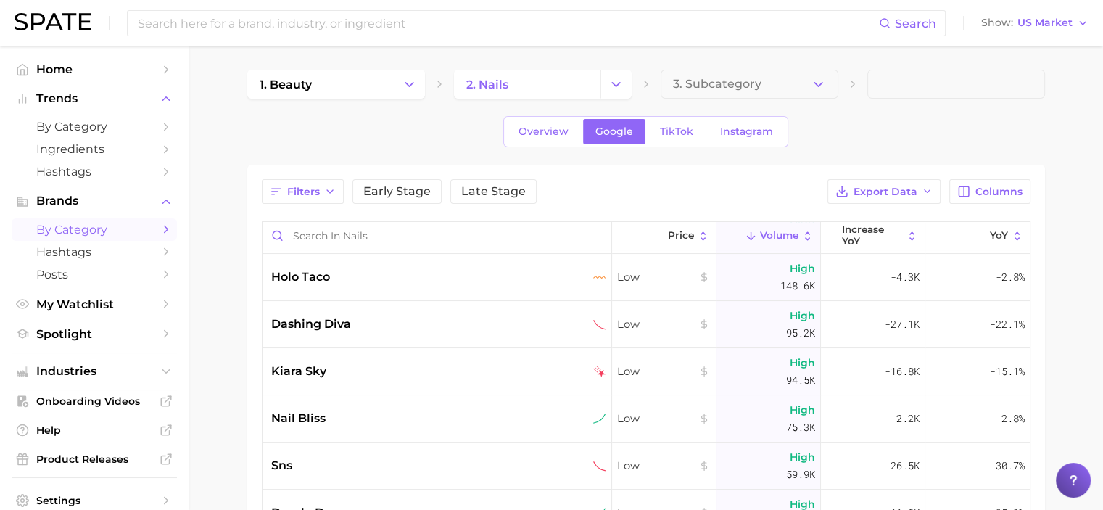
scroll to position [363, 0]
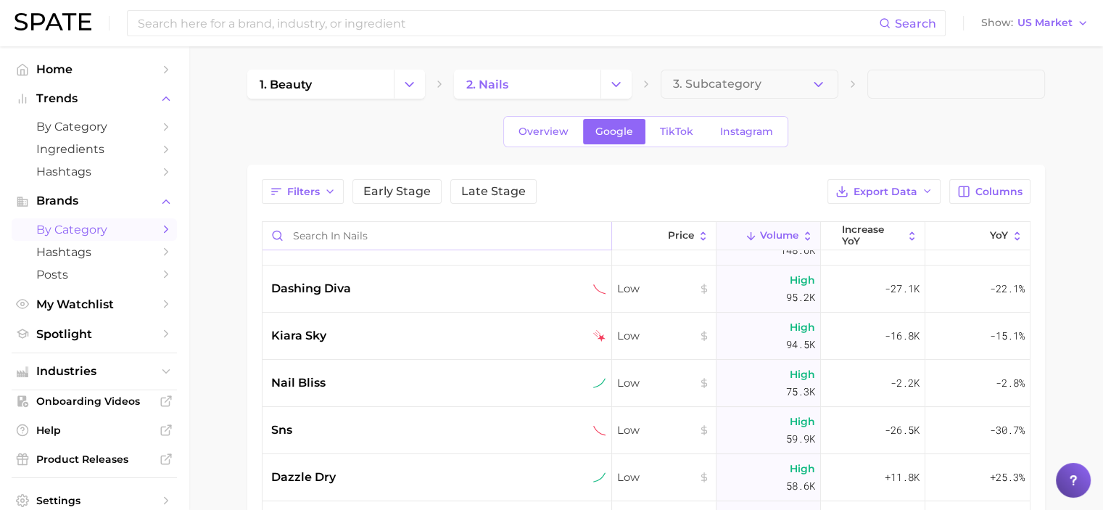
click at [353, 229] on input "Search in nails" at bounding box center [436, 236] width 349 height 28
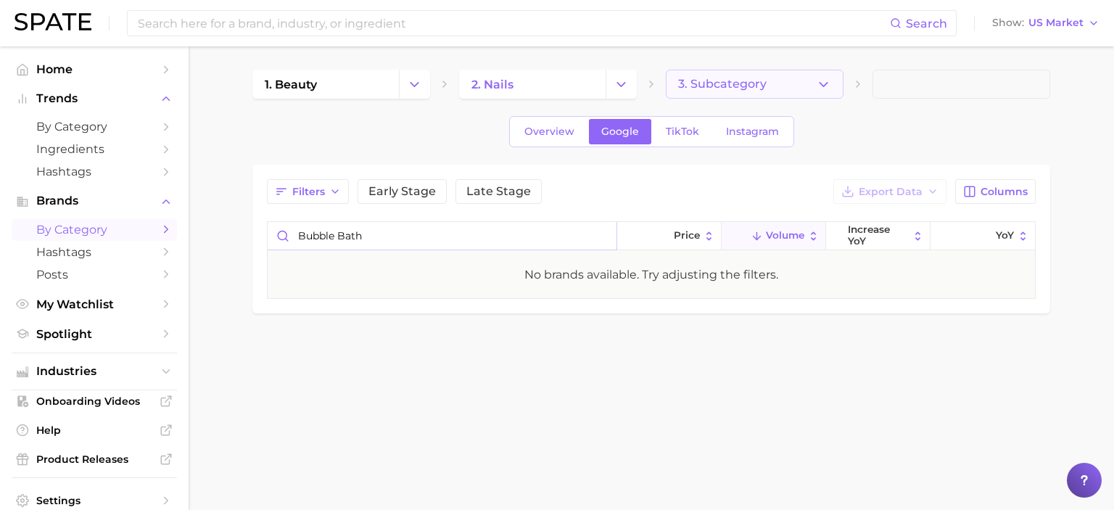
click at [690, 89] on span "3. Subcategory" at bounding box center [722, 84] width 88 height 13
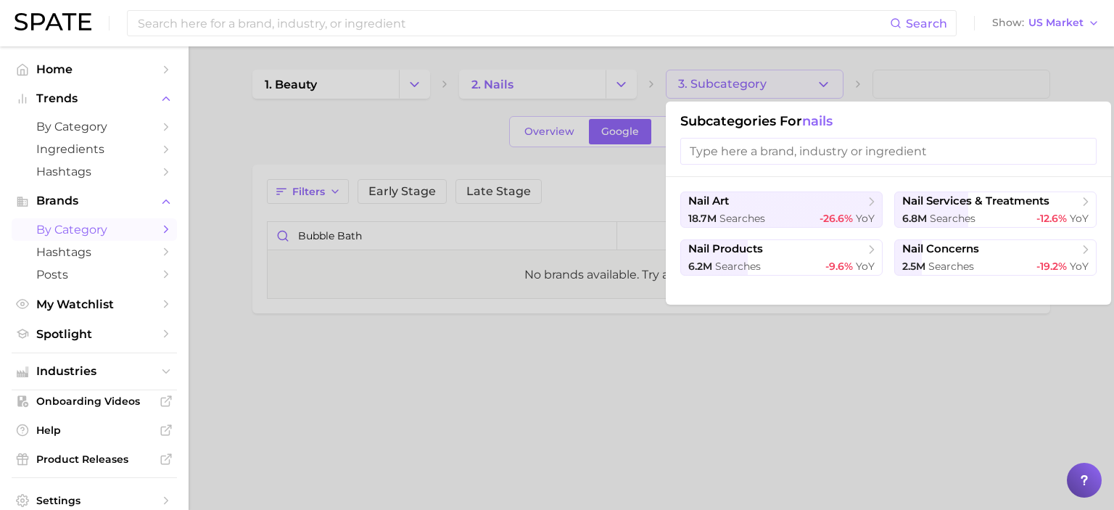
click at [420, 212] on div at bounding box center [557, 255] width 1114 height 510
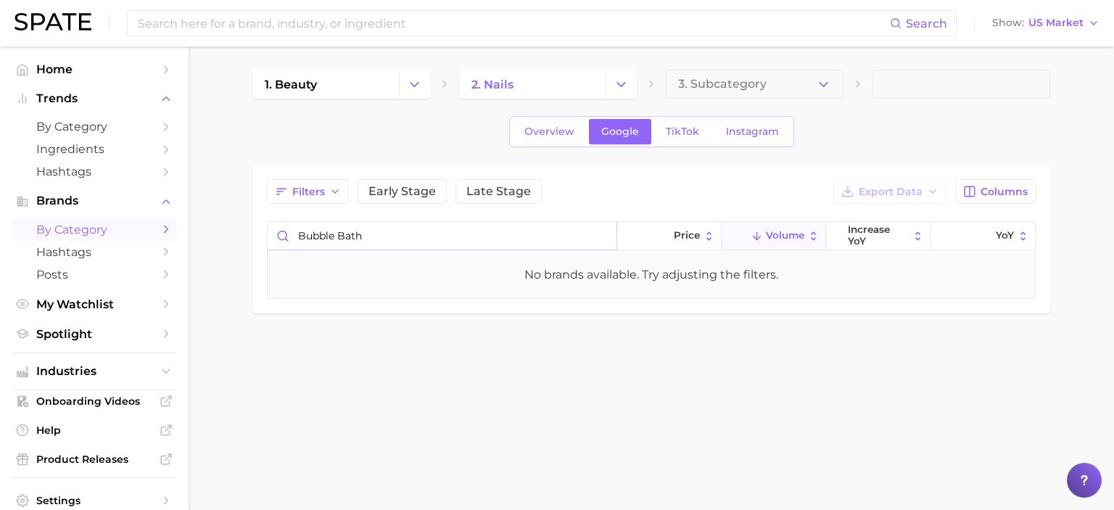
click at [402, 231] on input "bubble bath" at bounding box center [442, 236] width 349 height 28
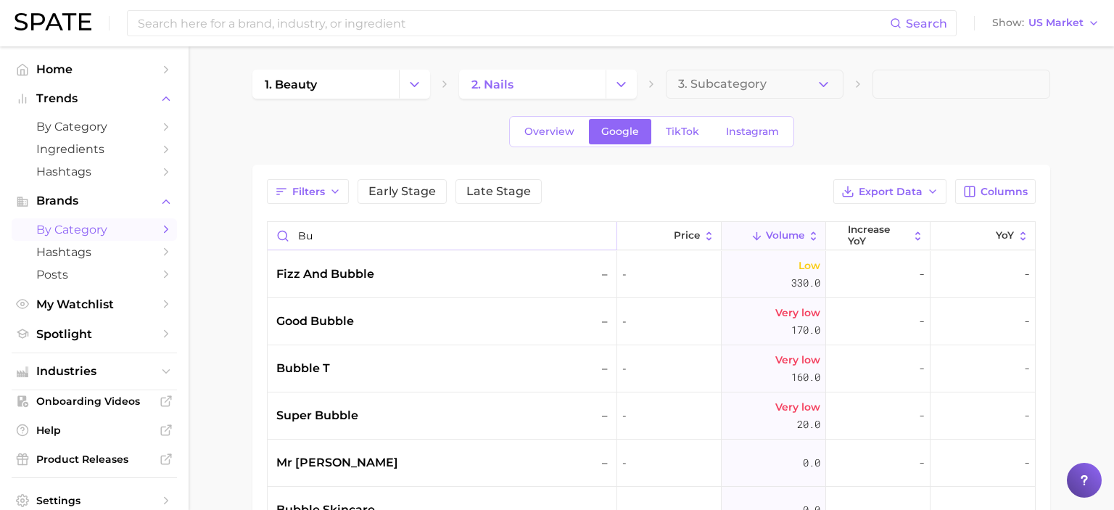
type input "b"
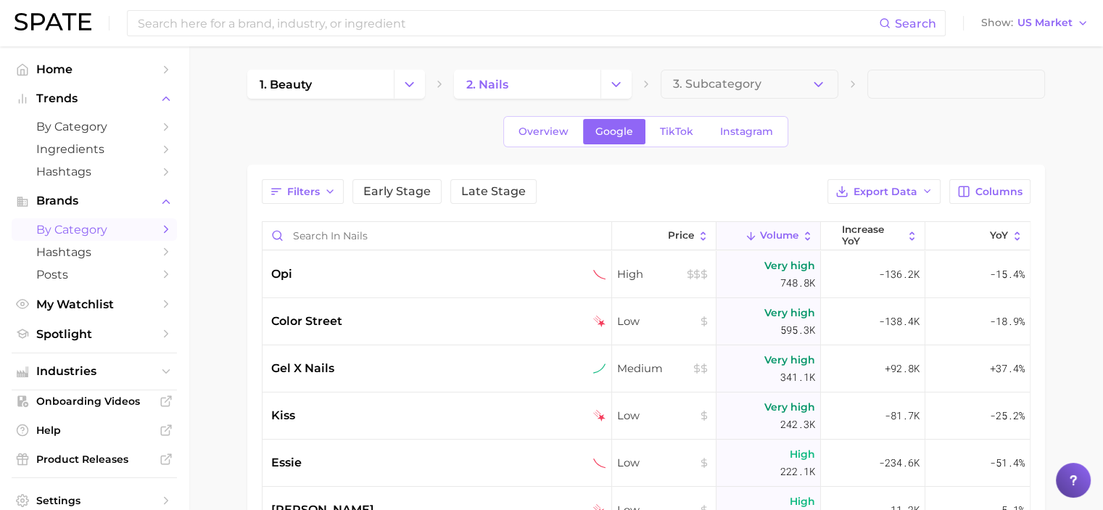
click at [84, 239] on link "by Category" at bounding box center [94, 229] width 165 height 22
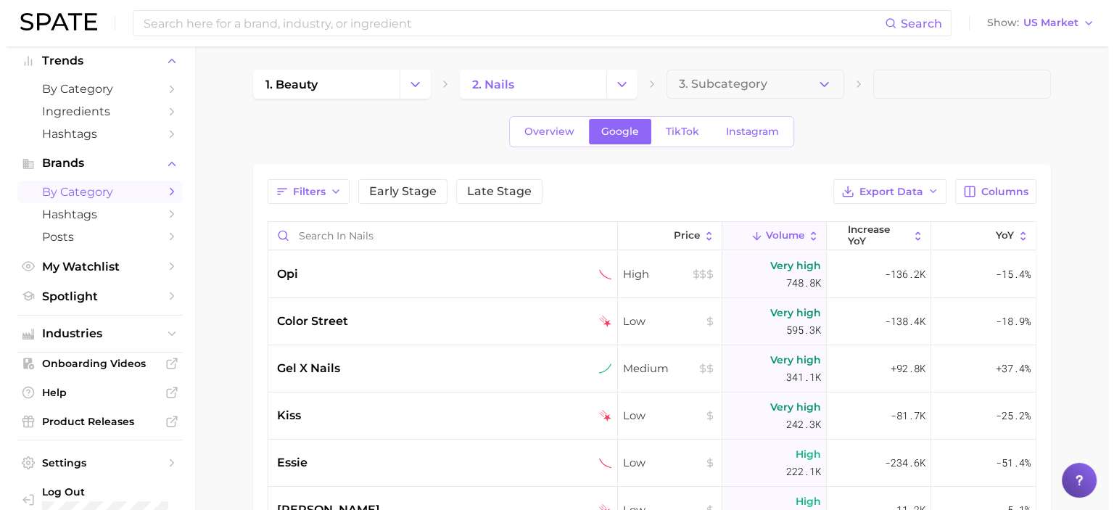
scroll to position [57, 0]
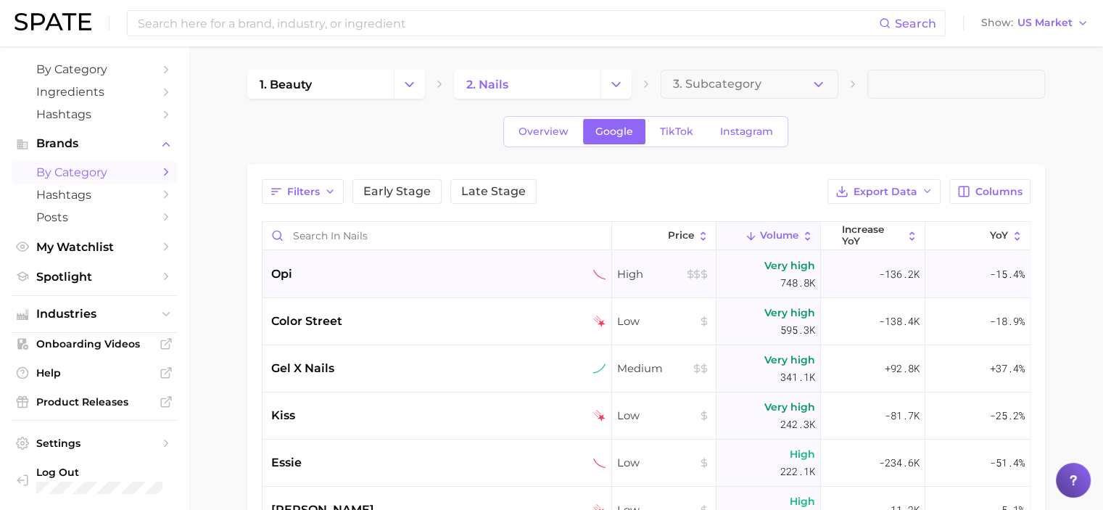
click at [279, 274] on span "opi" at bounding box center [281, 273] width 21 height 17
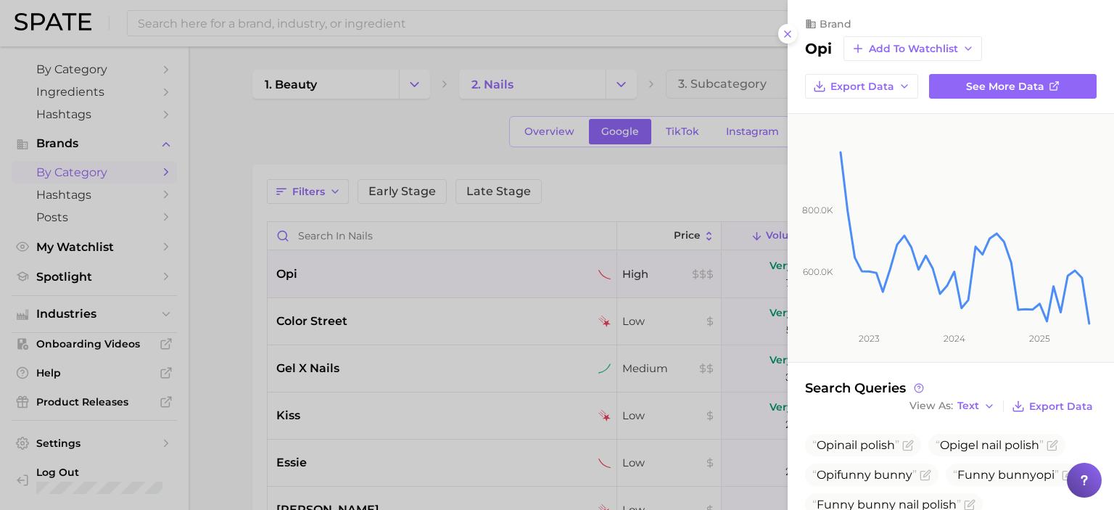
click at [414, 83] on div at bounding box center [557, 255] width 1114 height 510
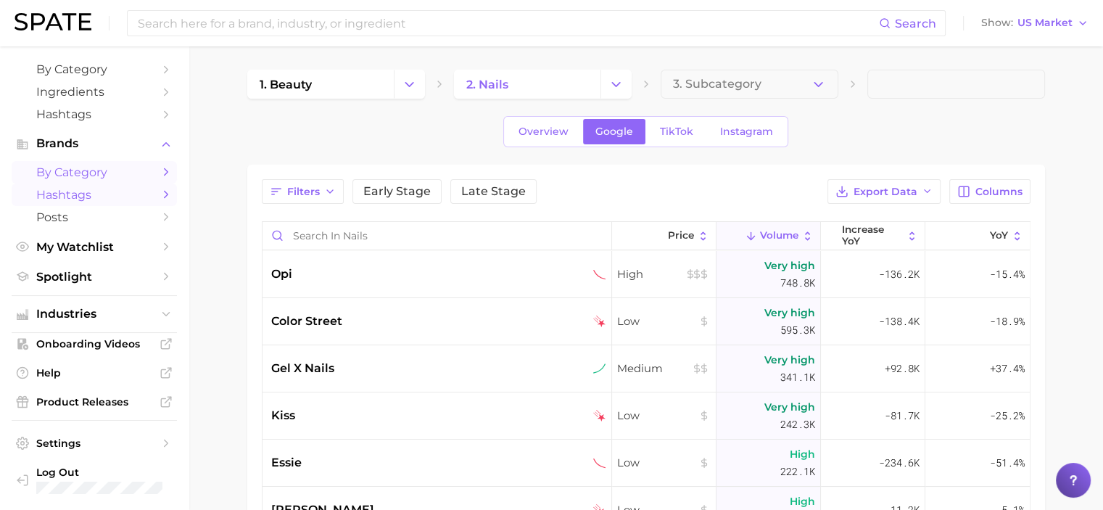
click at [59, 186] on link "Hashtags" at bounding box center [94, 194] width 165 height 22
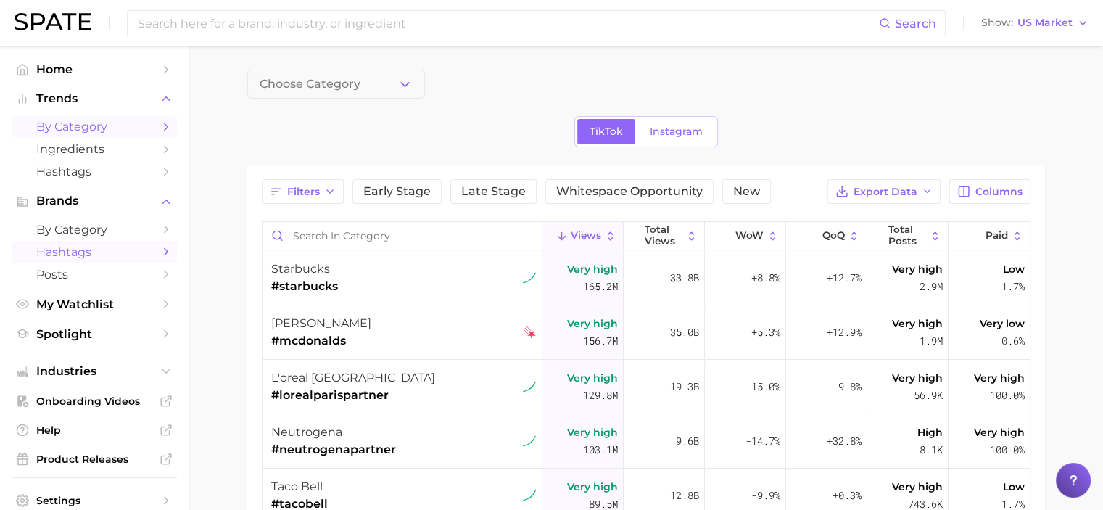
click at [86, 121] on span "by Category" at bounding box center [94, 127] width 116 height 14
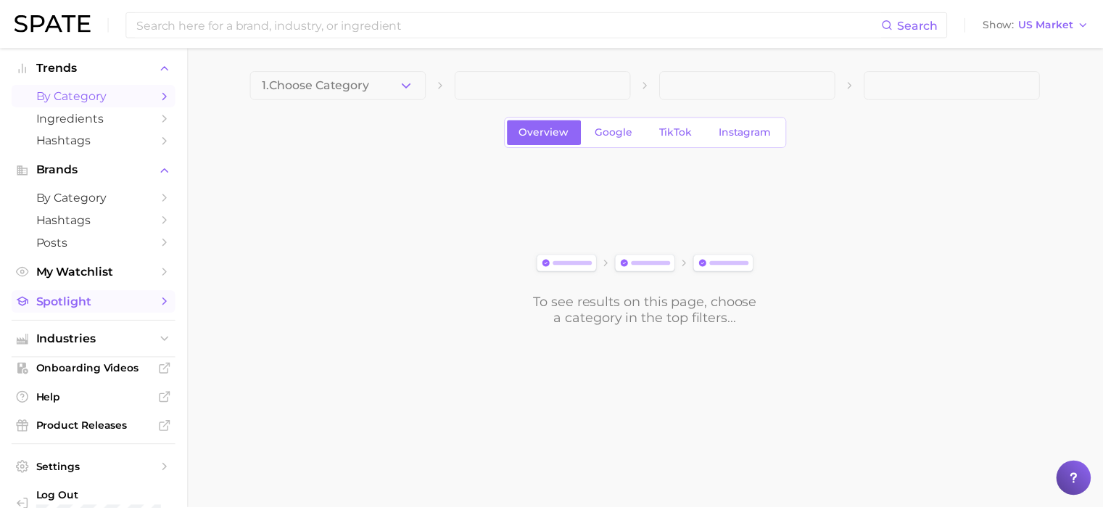
scroll to position [57, 0]
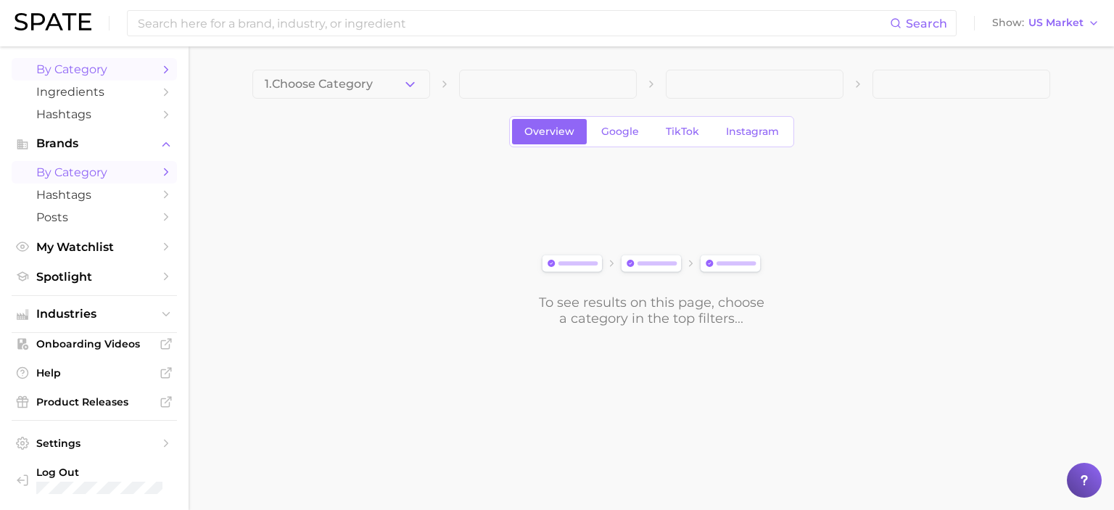
click at [67, 169] on span "by Category" at bounding box center [94, 172] width 116 height 14
click at [624, 131] on span "Google" at bounding box center [620, 131] width 38 height 12
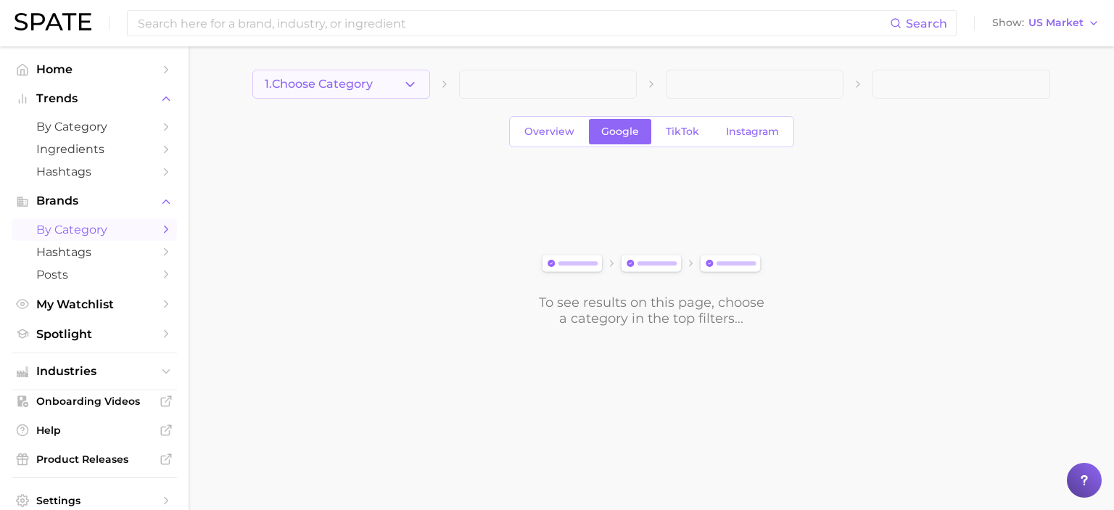
click at [404, 82] on icon "button" at bounding box center [409, 84] width 15 height 15
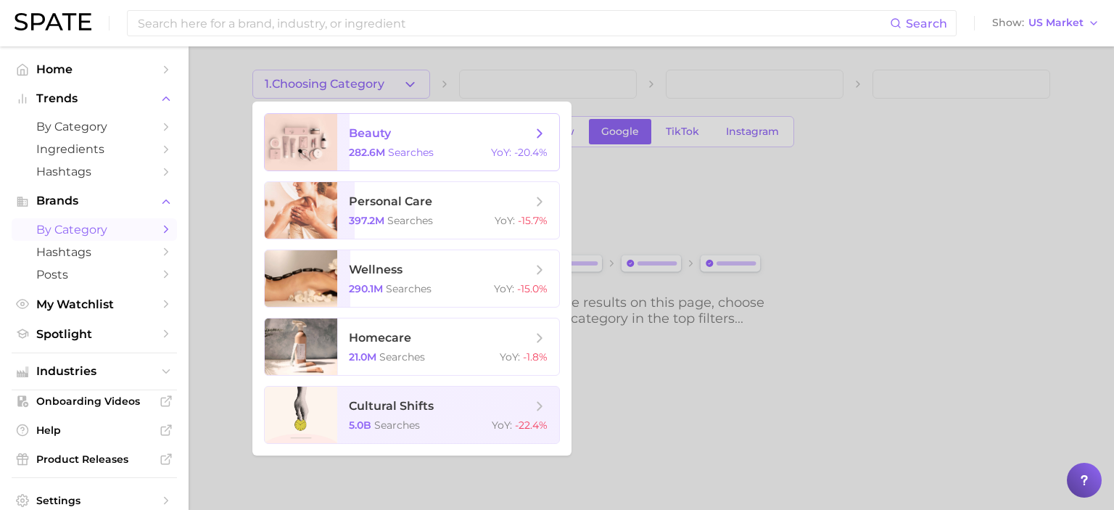
click at [379, 136] on span "beauty" at bounding box center [370, 133] width 42 height 14
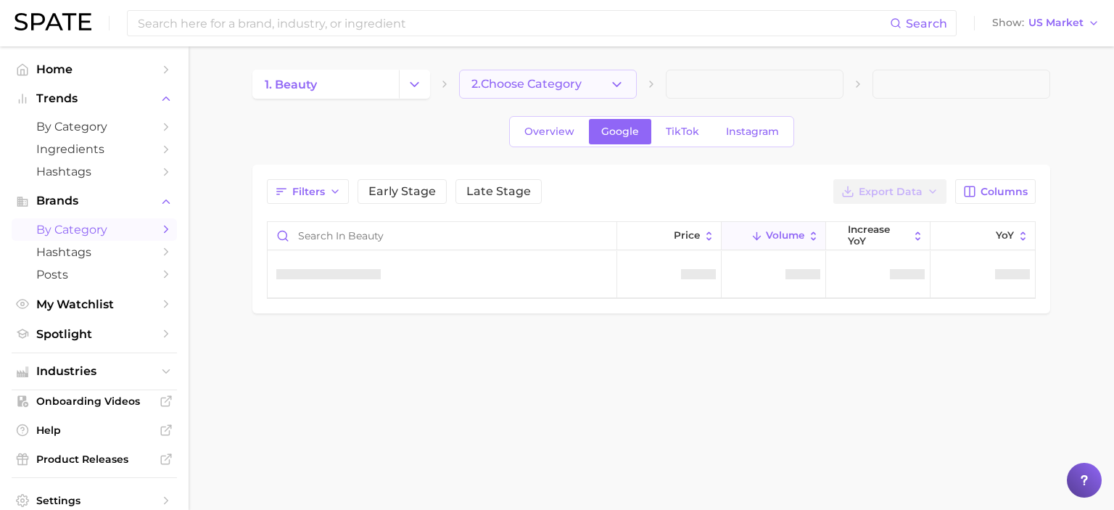
click at [607, 79] on button "2. Choose Category" at bounding box center [548, 84] width 178 height 29
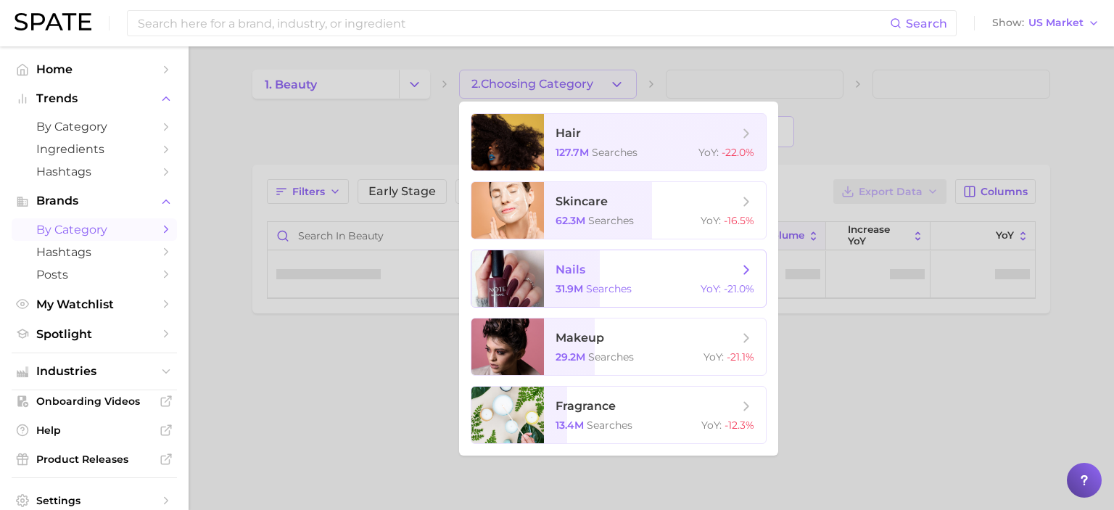
click at [577, 272] on span "nails" at bounding box center [570, 269] width 30 height 14
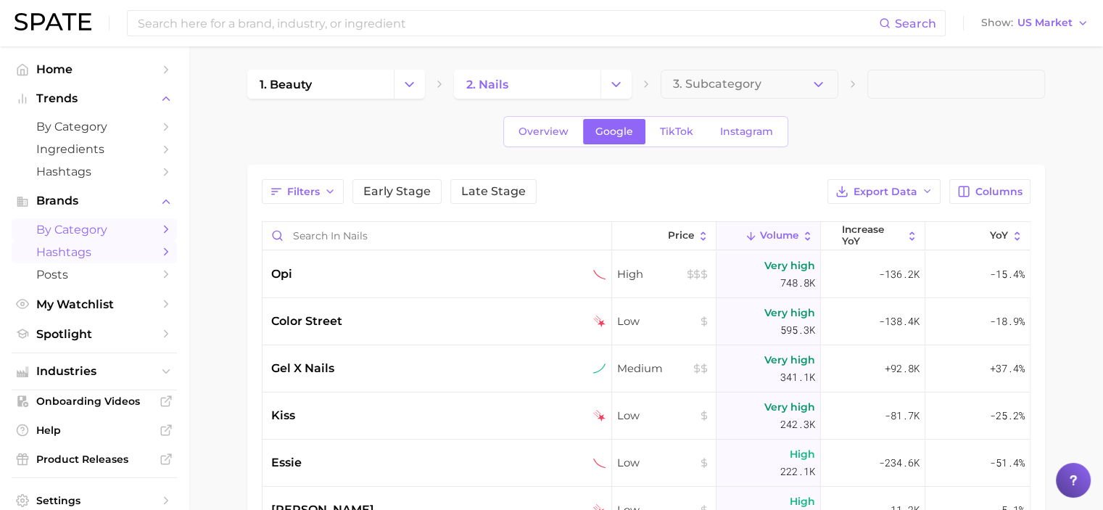
click at [64, 252] on span "Hashtags" at bounding box center [94, 252] width 116 height 14
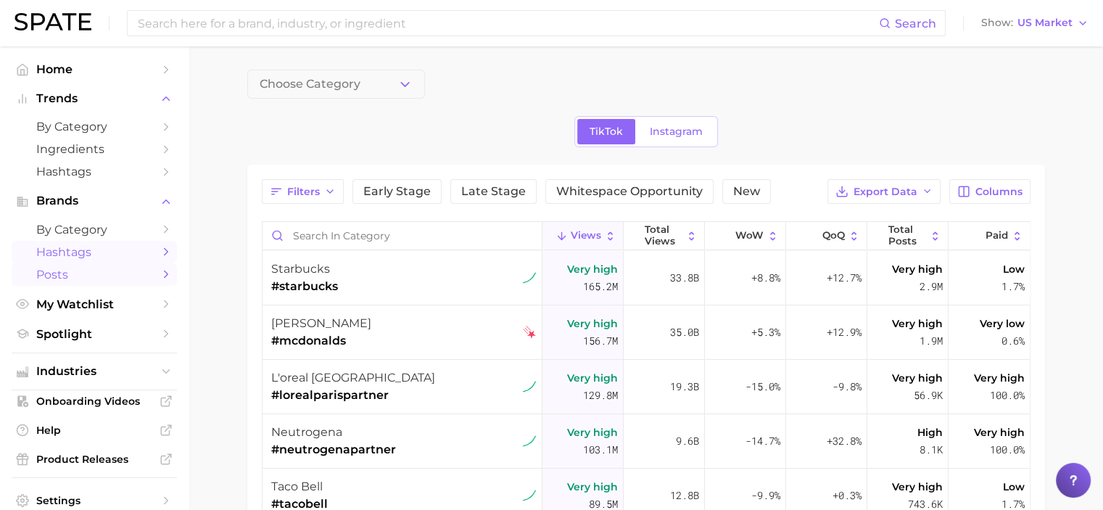
click at [64, 269] on span "Posts" at bounding box center [94, 275] width 116 height 14
